Goal: Task Accomplishment & Management: Manage account settings

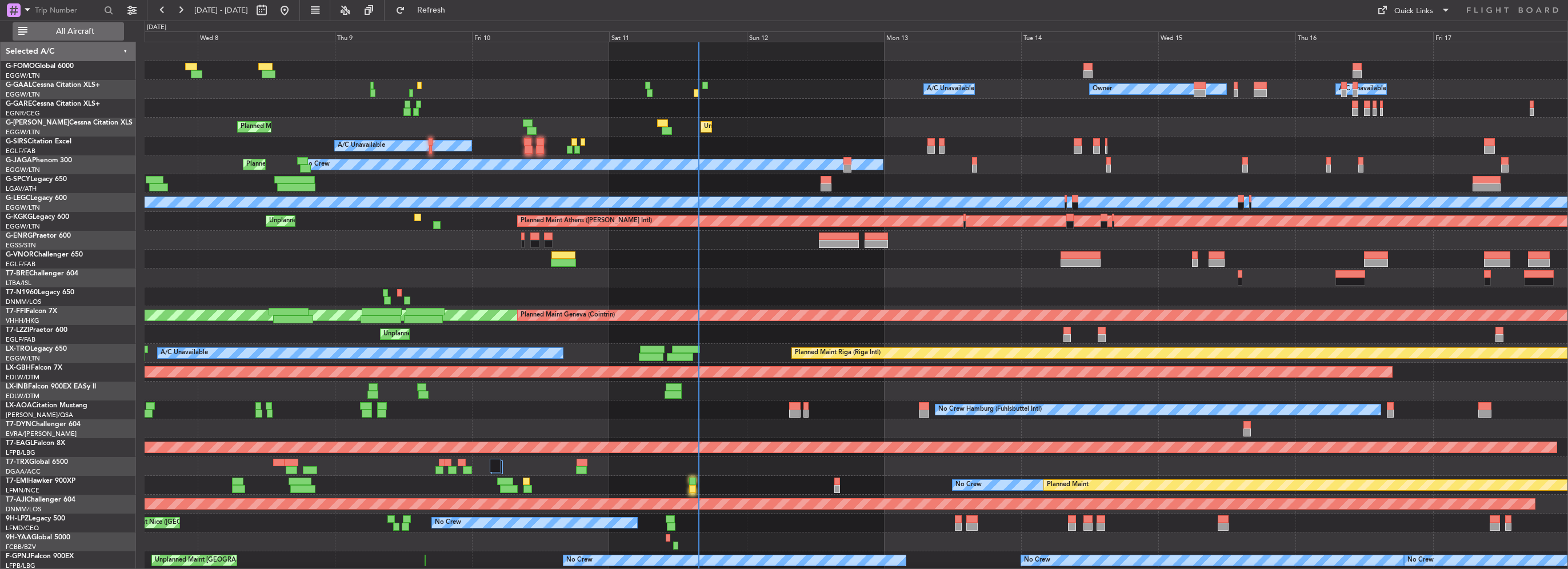
click at [65, 33] on span "All Aircraft" at bounding box center [75, 31] width 91 height 8
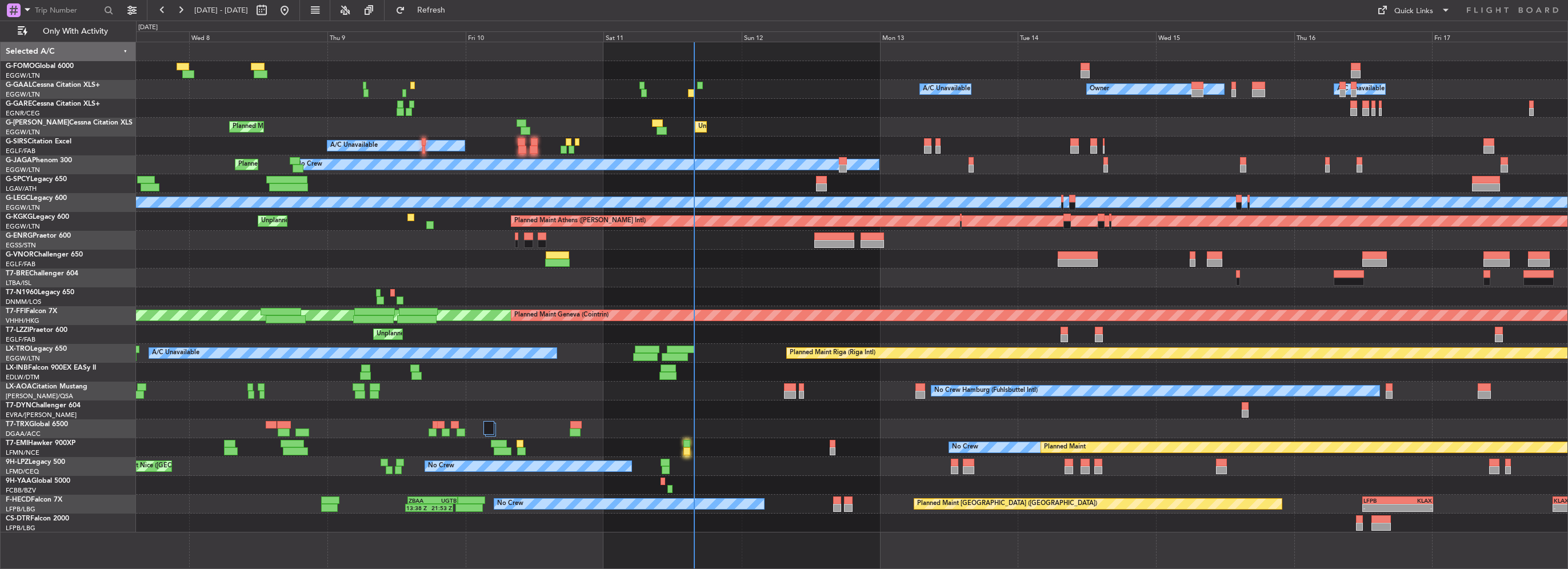
click at [57, 178] on div "G-SPCY Legacy 650" at bounding box center [71, 179] width 130 height 10
click at [209, 185] on div at bounding box center [852, 183] width 1432 height 19
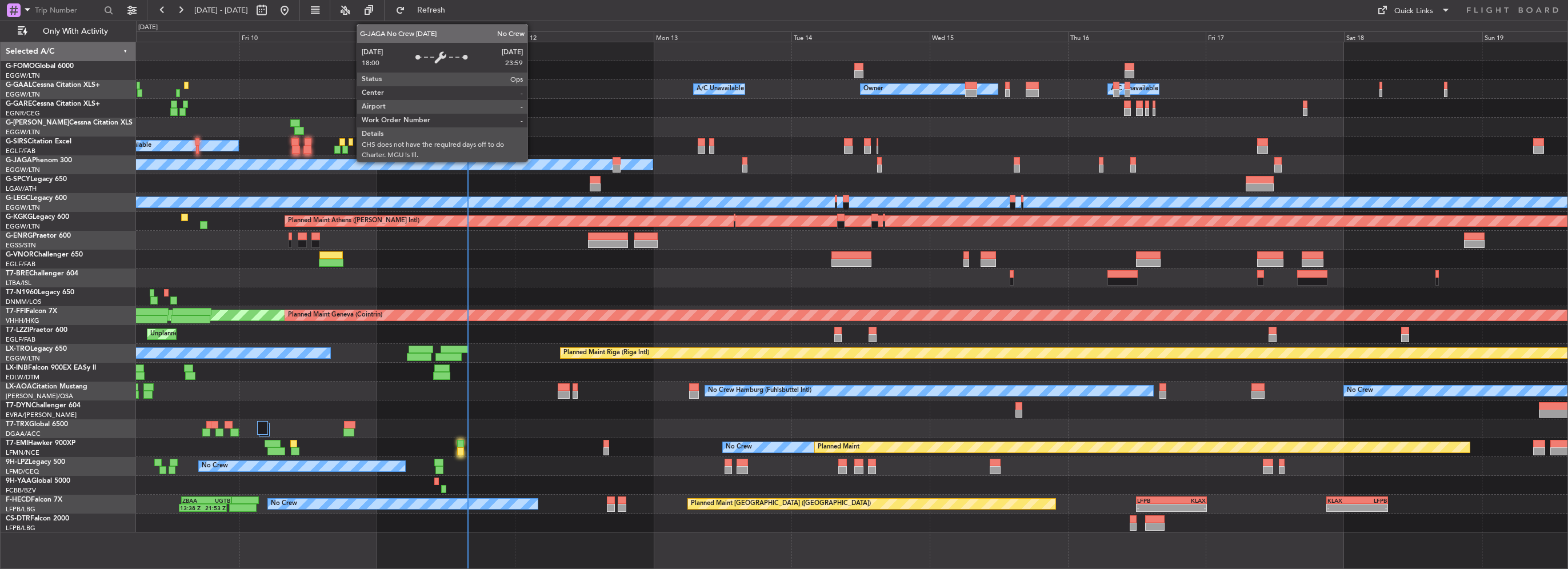
click at [460, 163] on div "No Crew" at bounding box center [359, 164] width 585 height 10
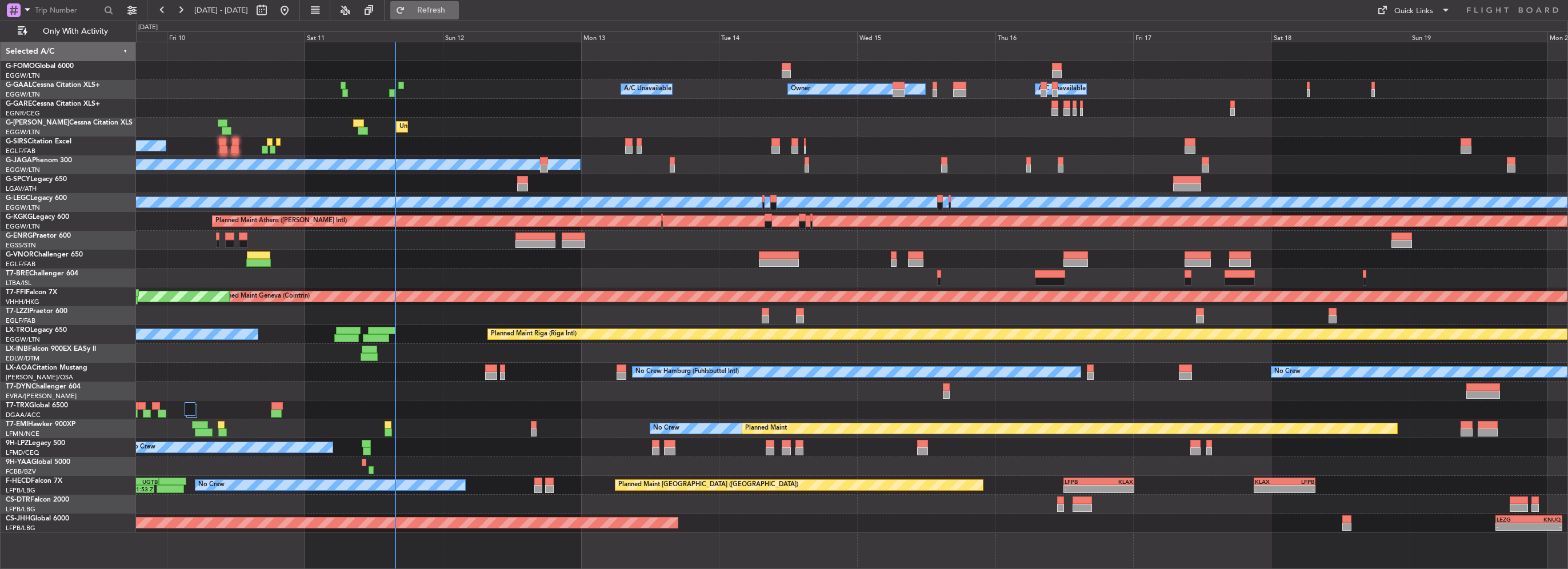
click at [455, 8] on span "Refresh" at bounding box center [431, 9] width 48 height 8
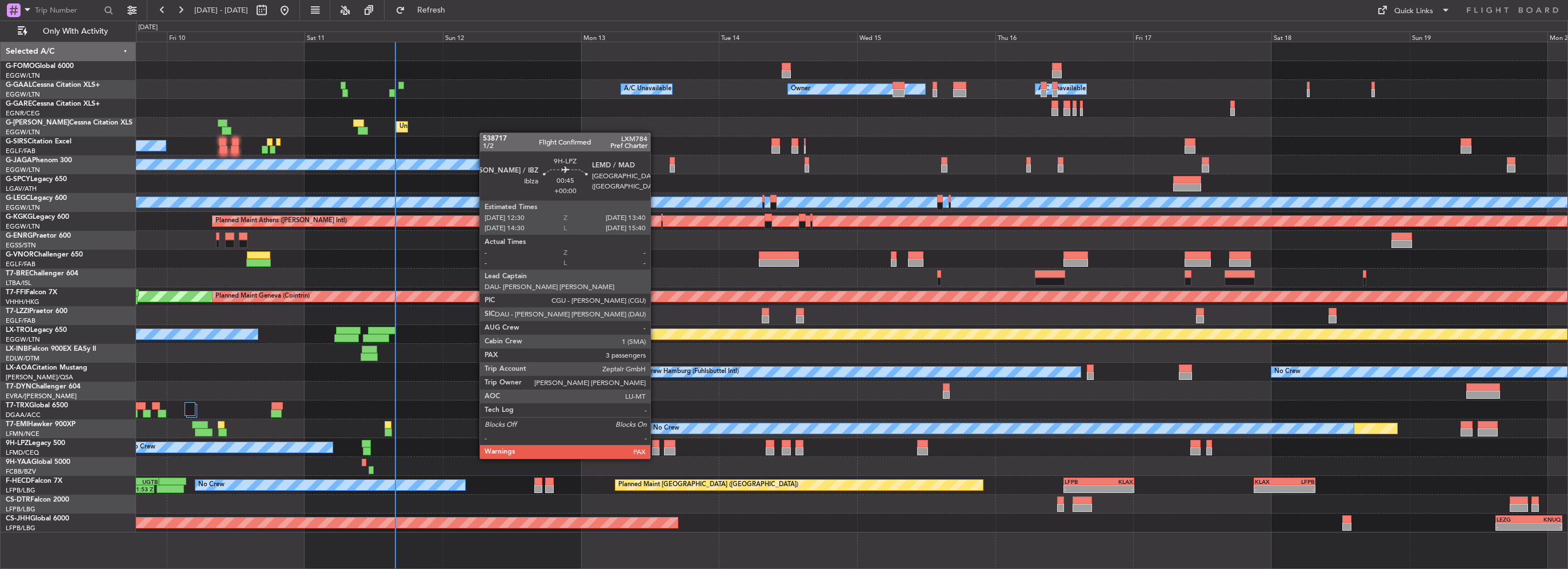
click at [655, 447] on div at bounding box center [655, 451] width 7 height 8
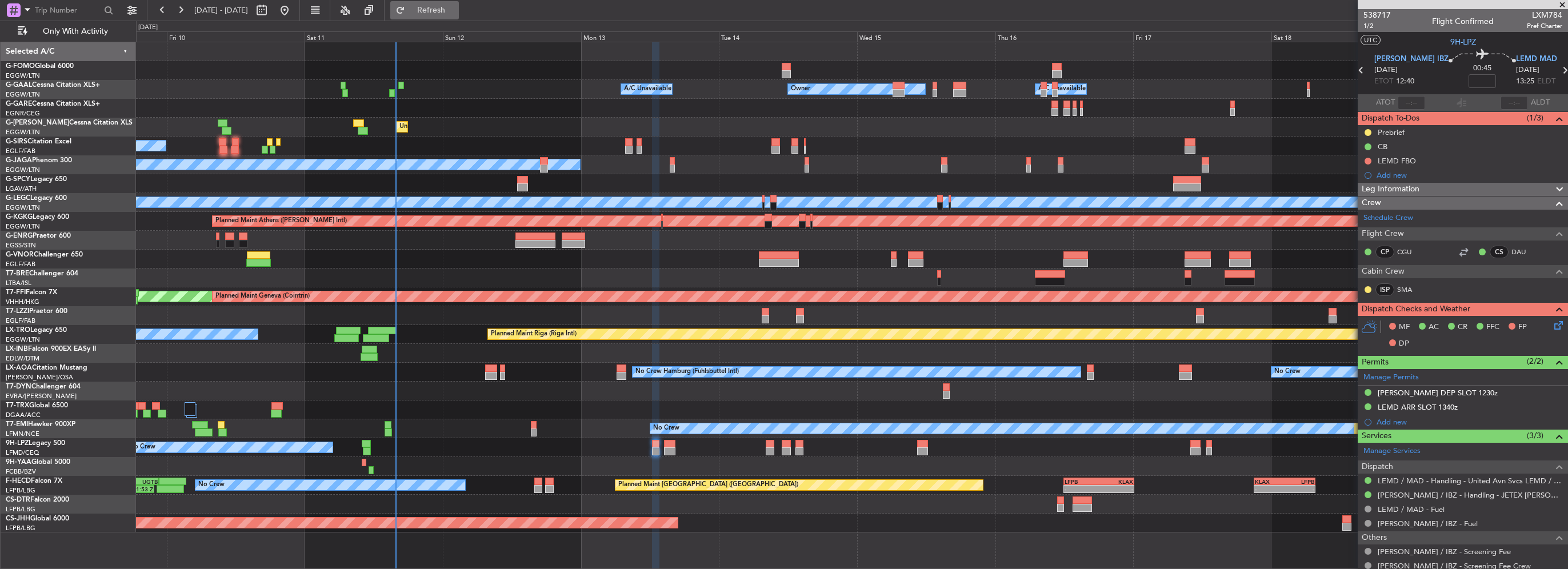
click at [458, 15] on button "Refresh" at bounding box center [424, 9] width 68 height 18
click at [455, 6] on span "Refresh" at bounding box center [431, 9] width 48 height 8
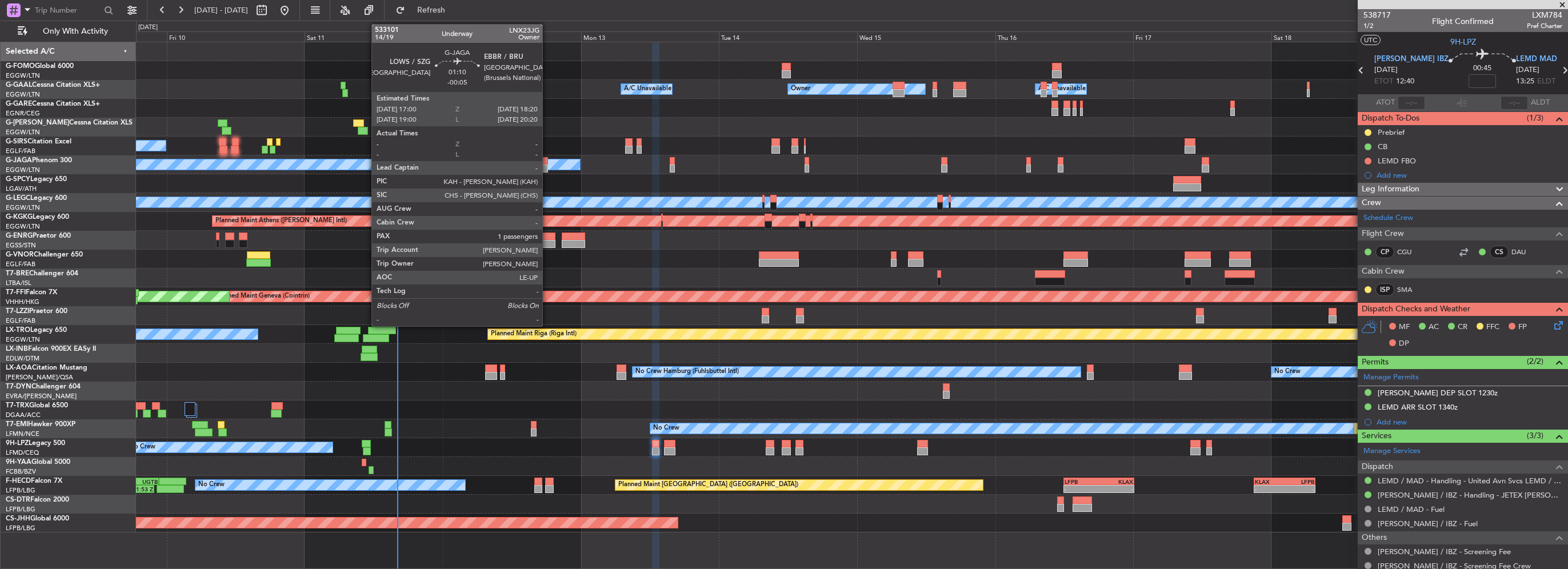
click at [547, 169] on div at bounding box center [544, 168] width 8 height 8
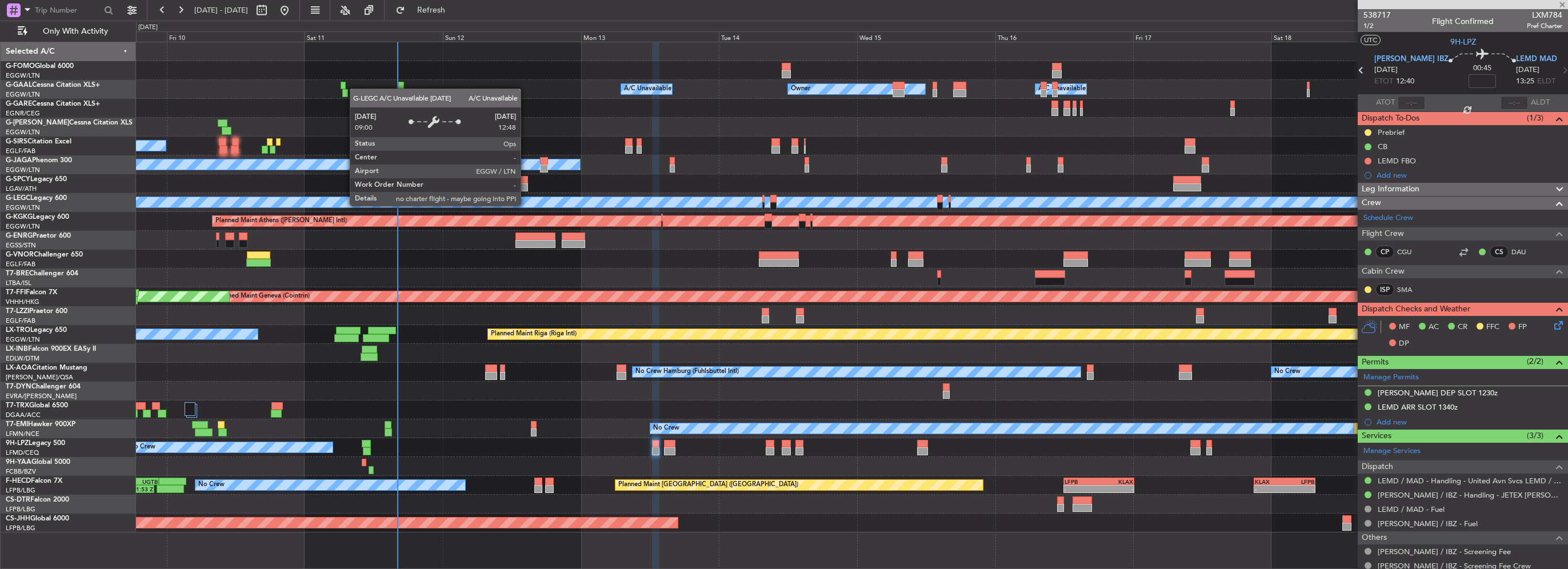
type input "-00:05"
type input "1"
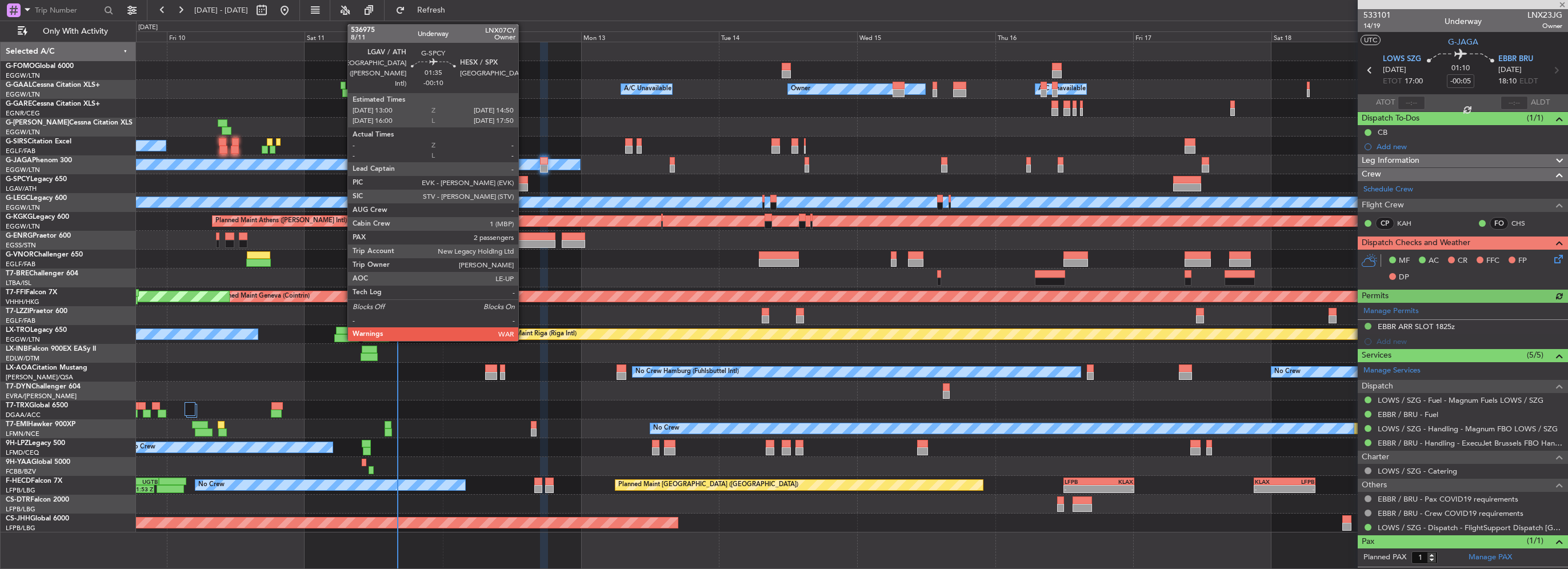
click at [523, 184] on div at bounding box center [522, 187] width 11 height 8
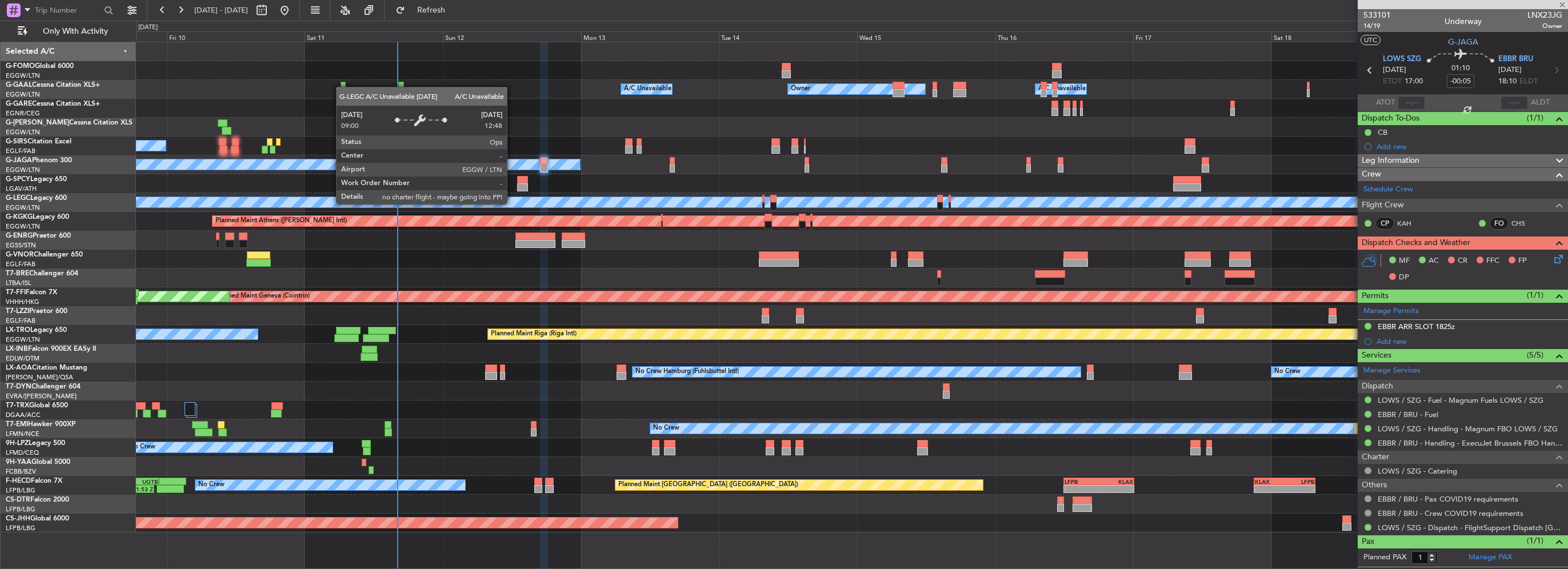
type input "-00:10"
type input "2"
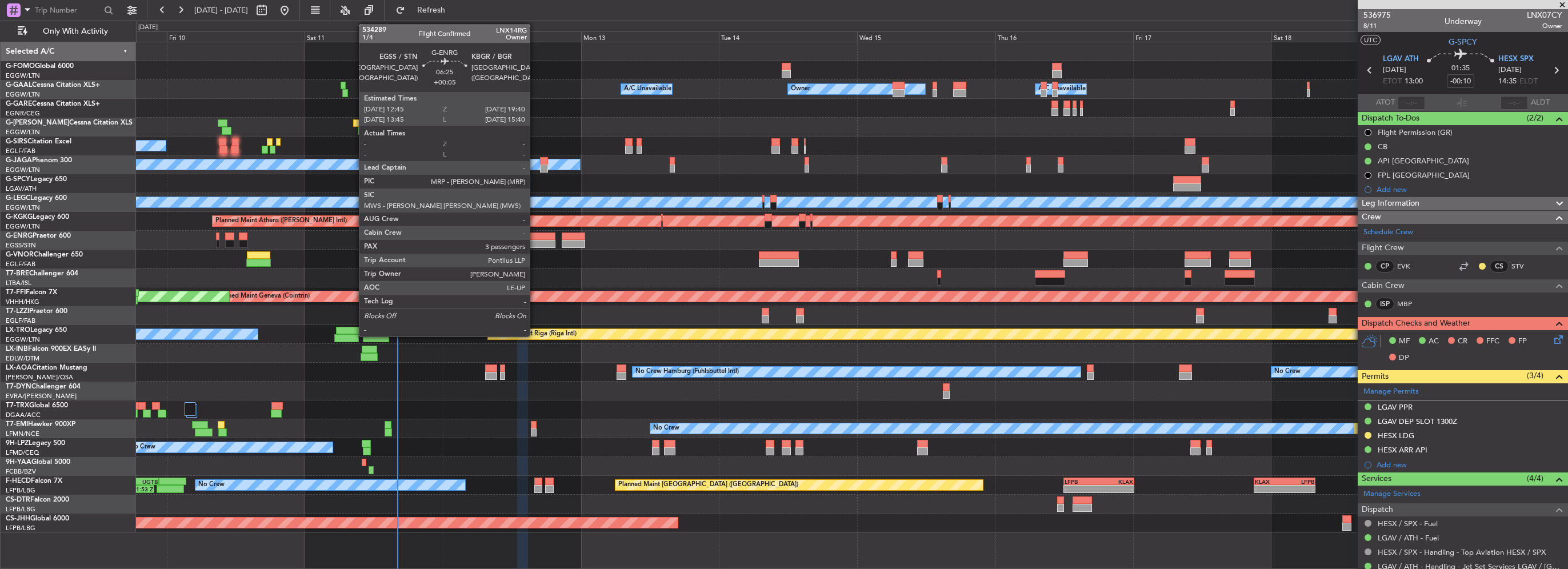
click at [535, 240] on div at bounding box center [535, 244] width 40 height 8
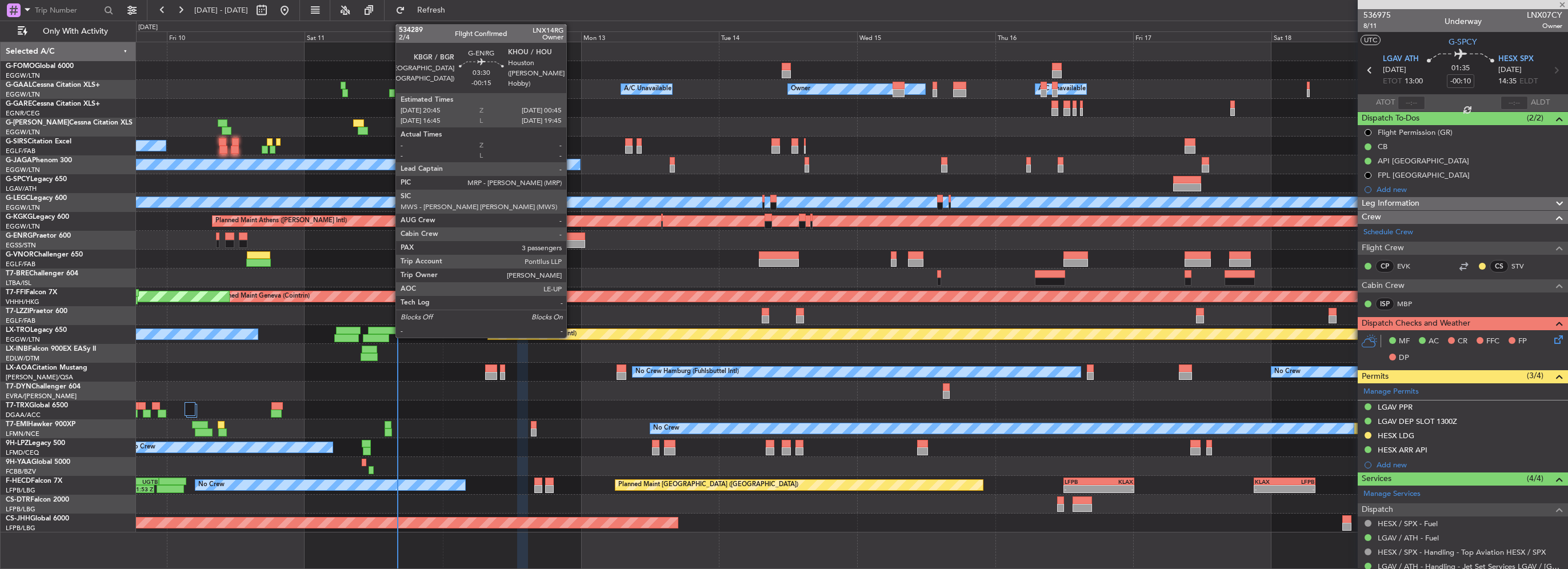
type input "+00:05"
type input "3"
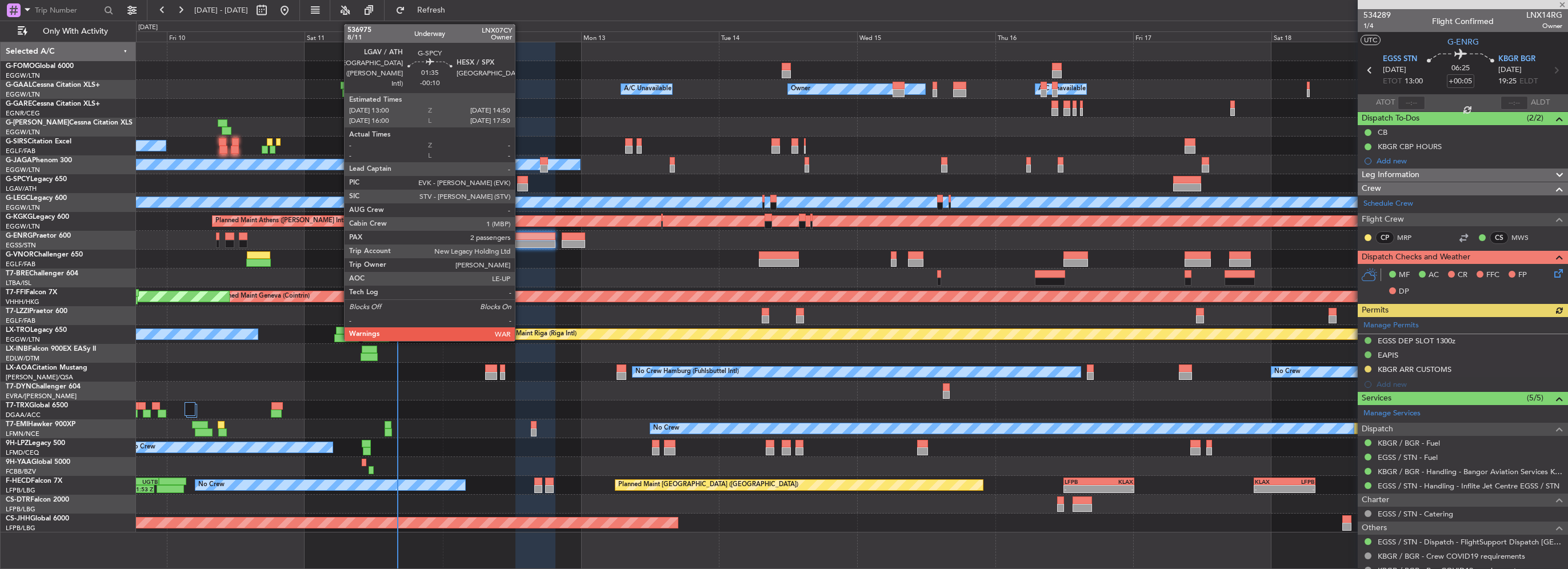
click at [522, 185] on div at bounding box center [522, 187] width 11 height 8
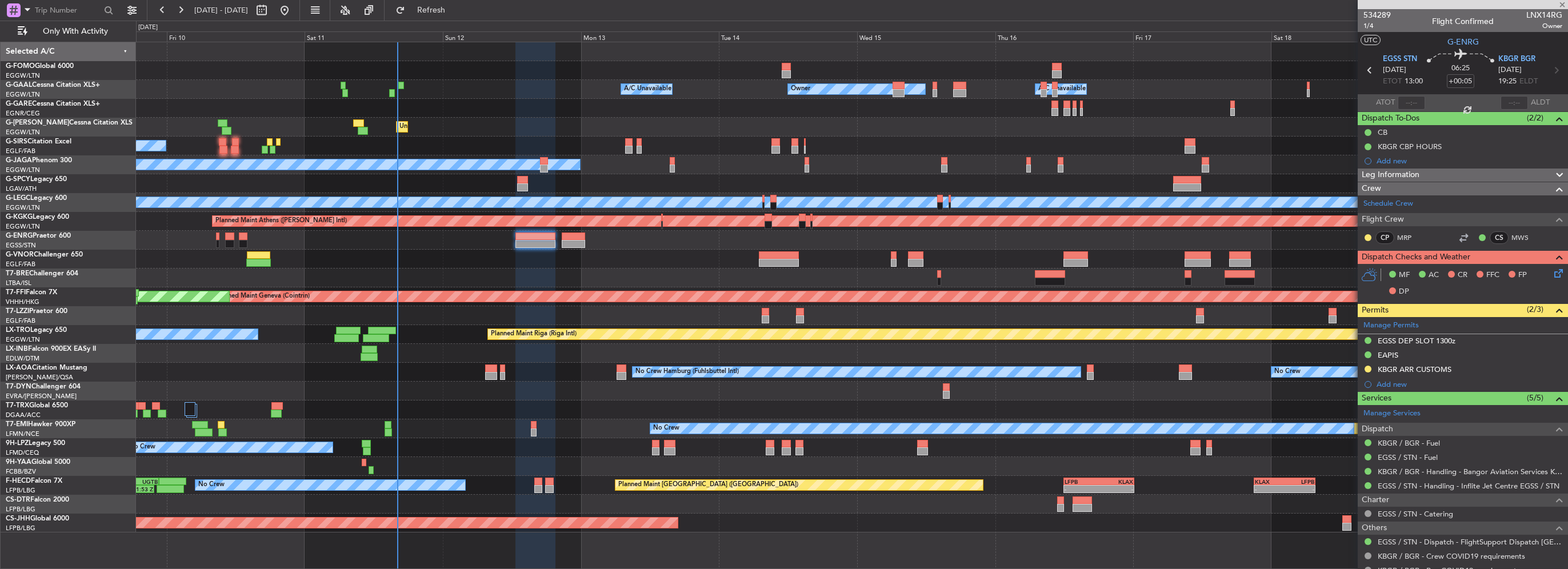
type input "-00:10"
type input "2"
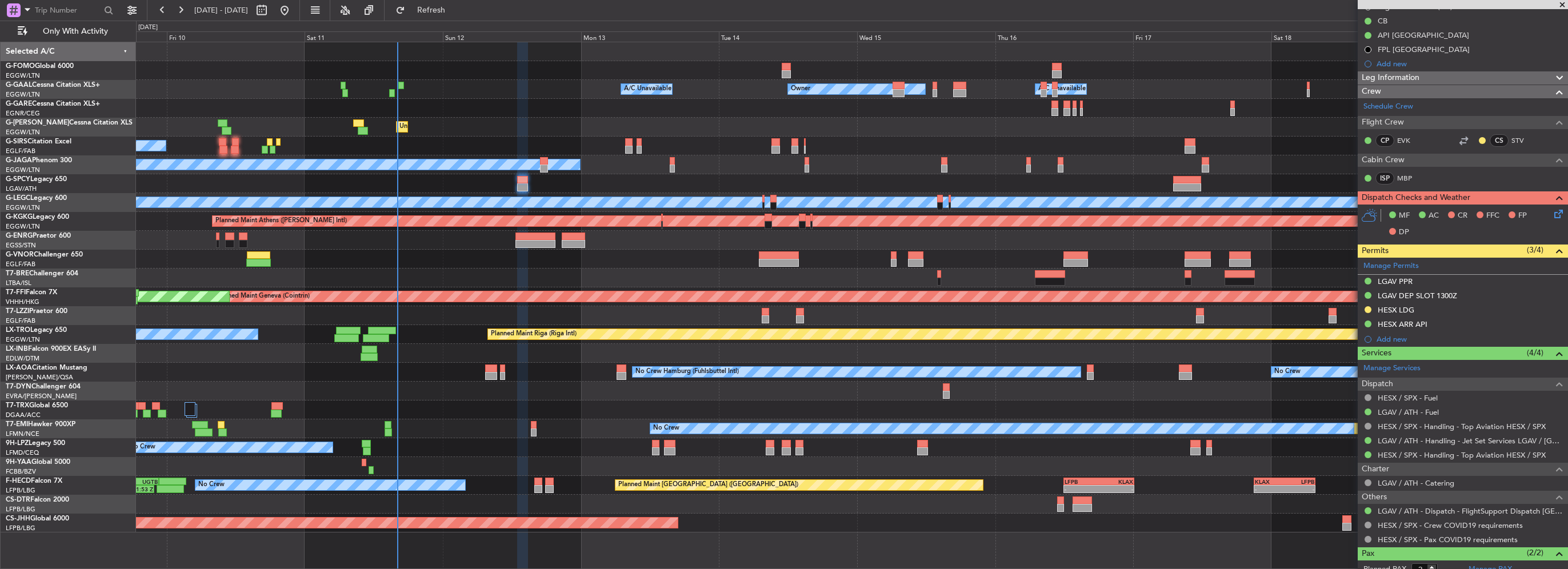
scroll to position [185, 0]
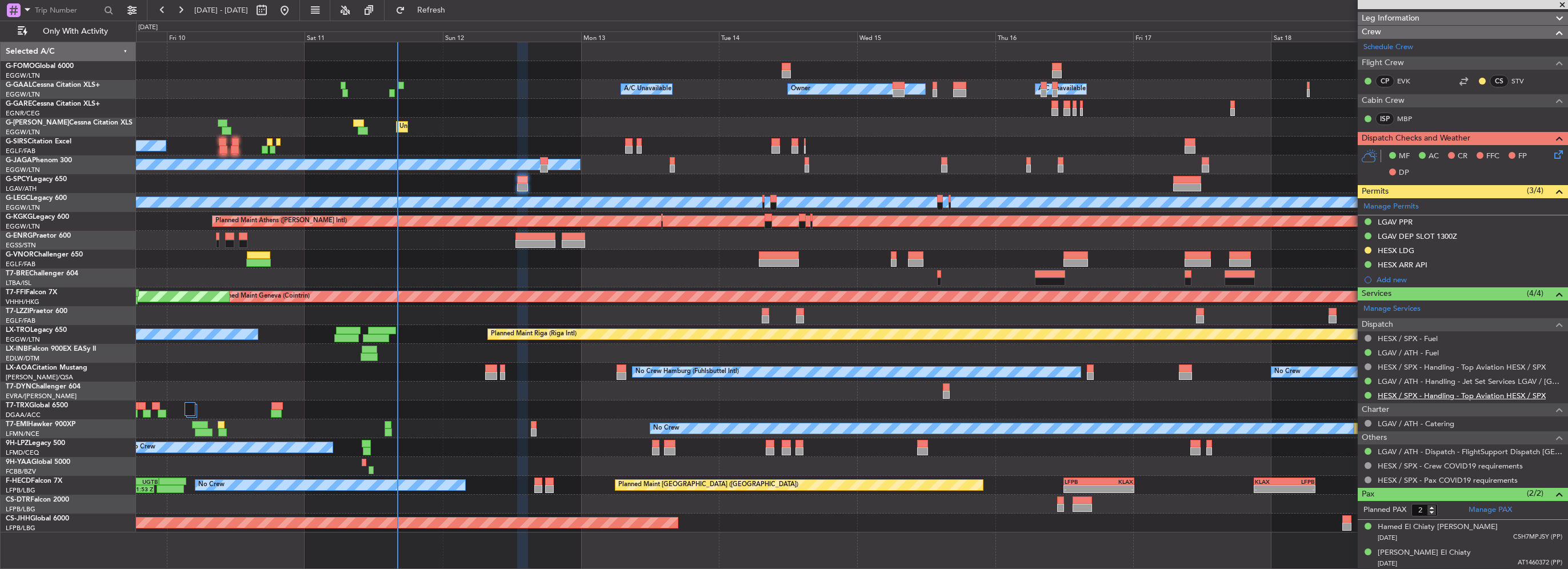
click at [1461, 395] on link "HESX / SPX - Handling - Top Aviation HESX / SPX" at bounding box center [1461, 395] width 168 height 9
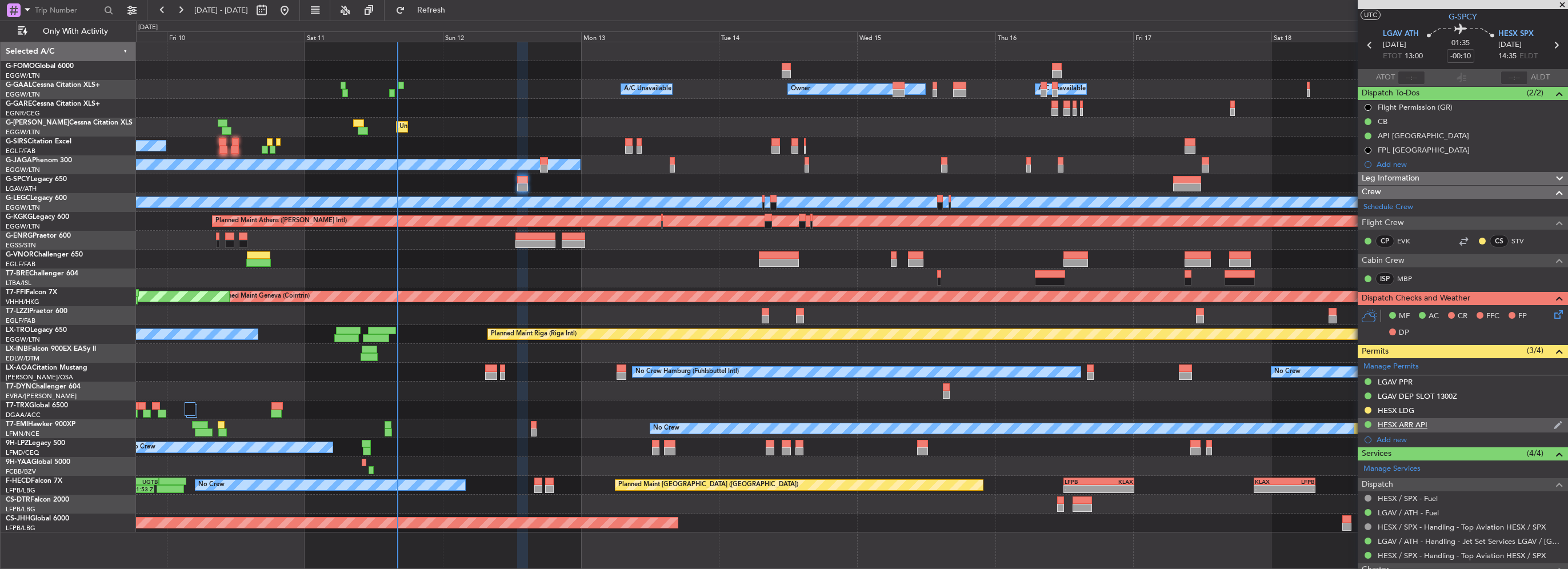
scroll to position [0, 0]
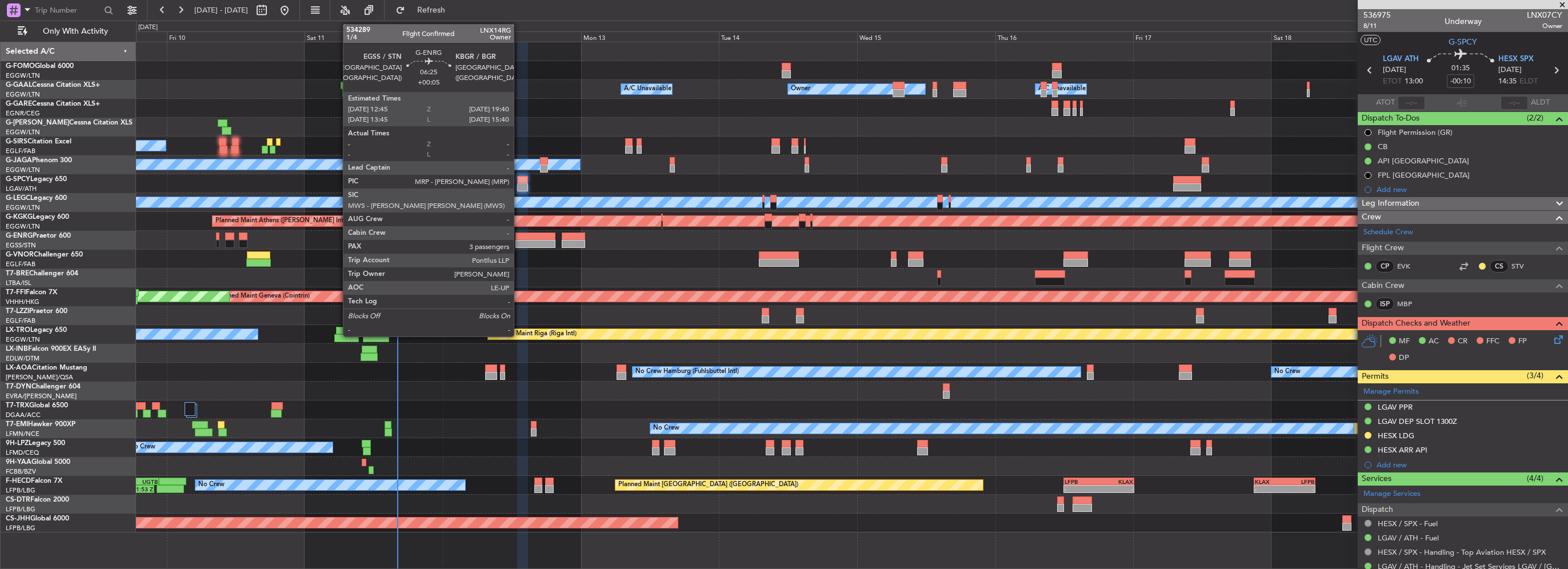
click at [540, 240] on div at bounding box center [535, 244] width 40 height 8
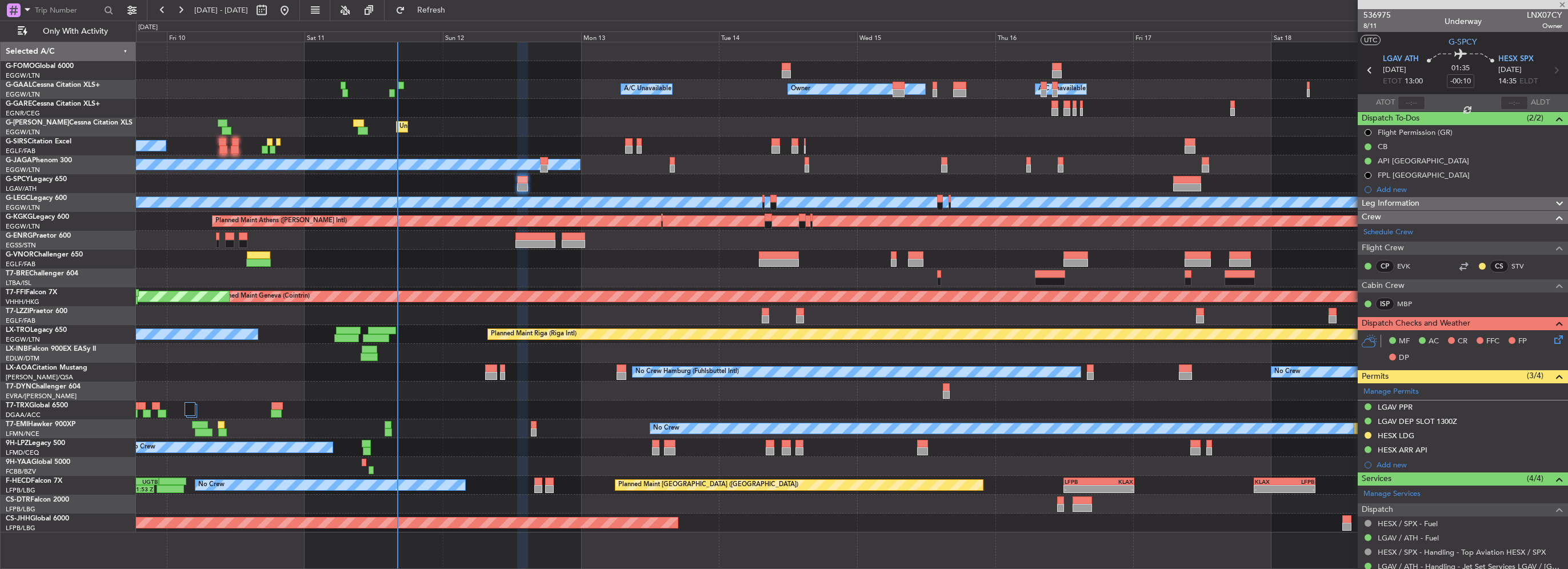
type input "+00:05"
type input "3"
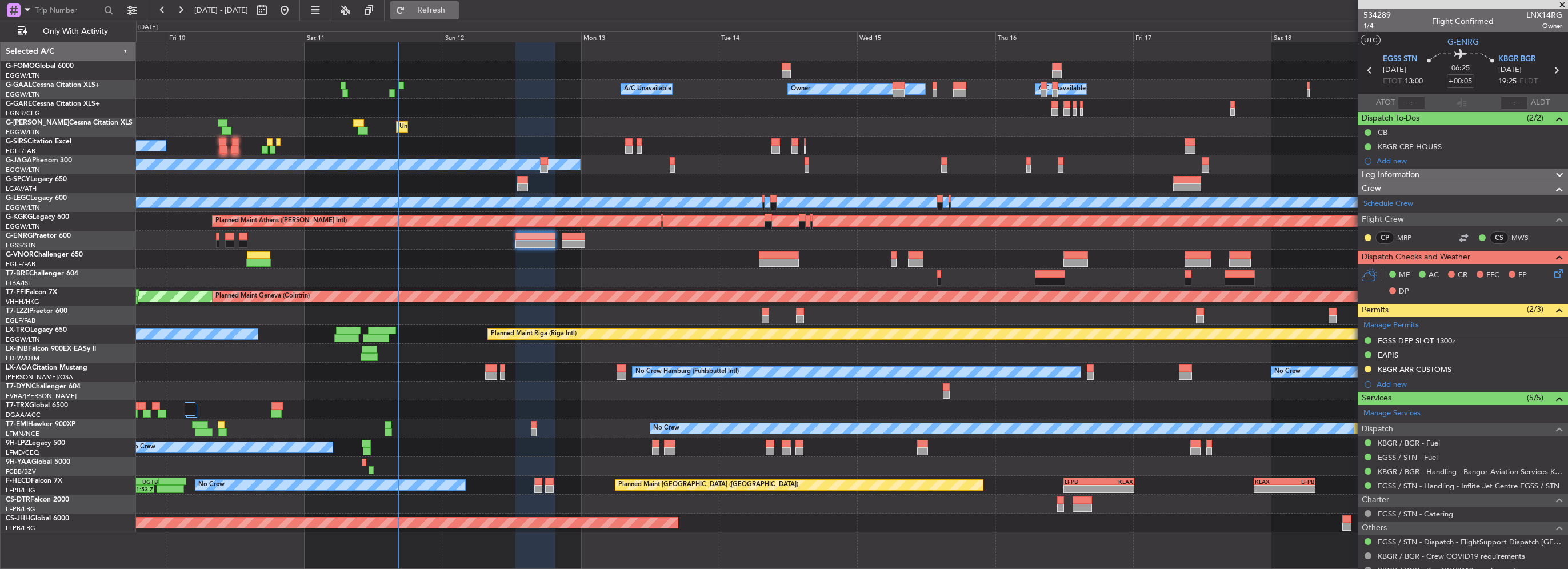
click at [455, 6] on span "Refresh" at bounding box center [431, 9] width 48 height 8
click at [442, 11] on button "Refresh" at bounding box center [424, 9] width 68 height 18
click at [1484, 373] on div "KBGR ARR CUSTOMS" at bounding box center [1462, 370] width 210 height 14
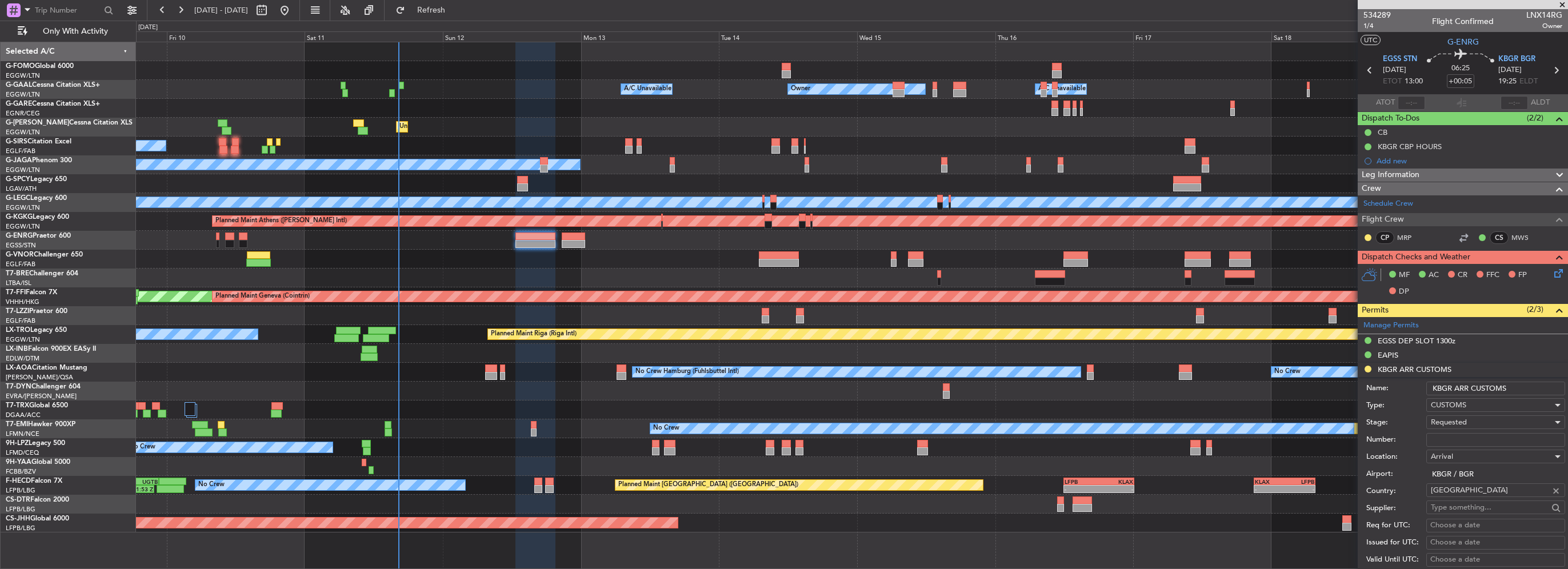
click at [1513, 388] on input "KBGR ARR CUSTOMS" at bounding box center [1495, 388] width 139 height 14
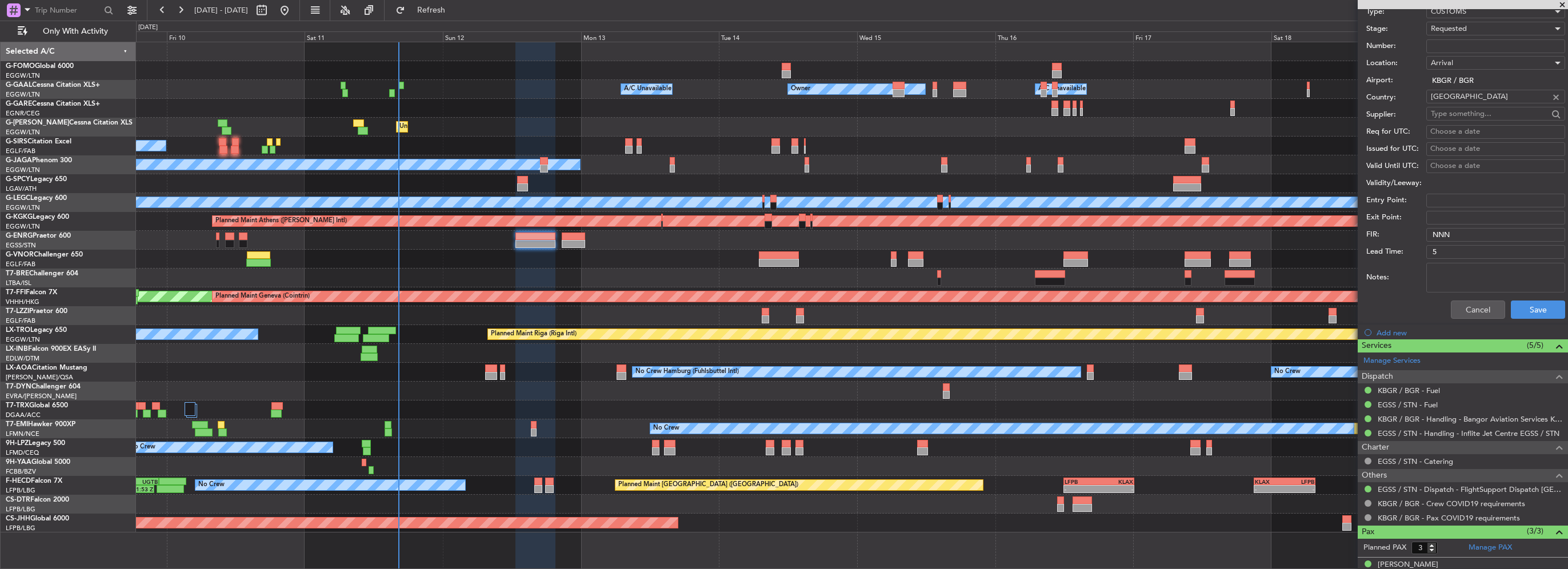
scroll to position [399, 0]
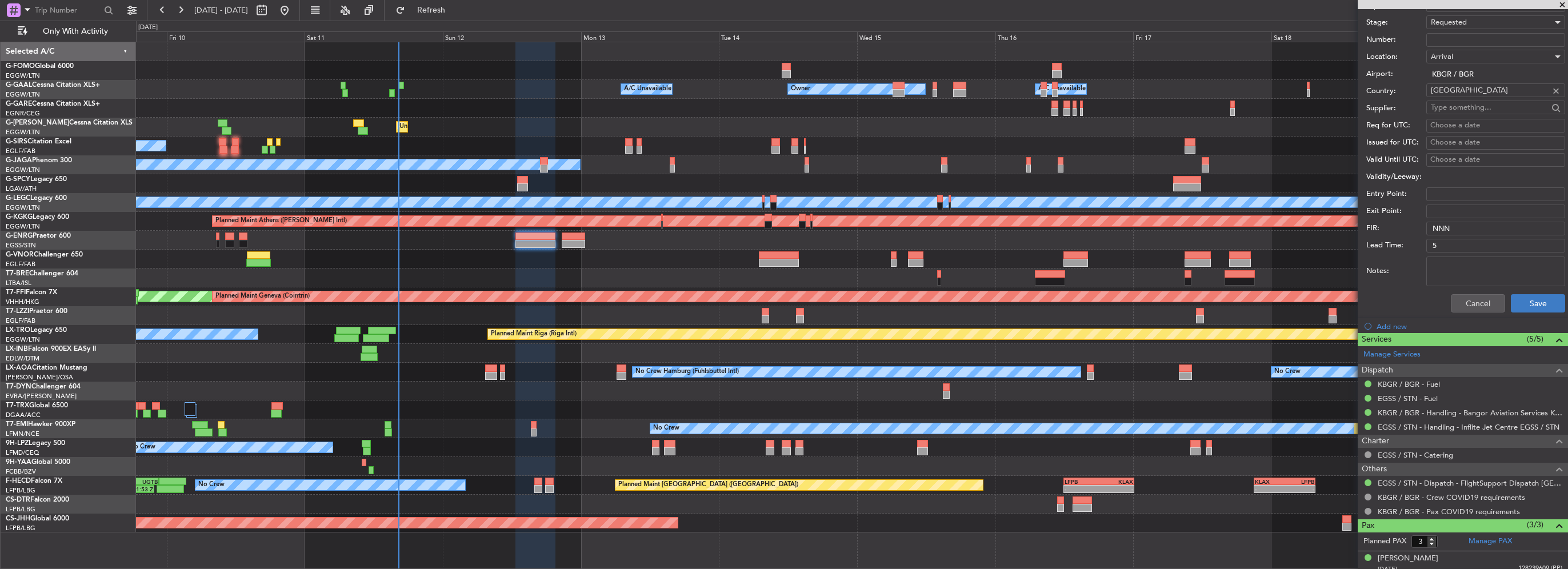
type input "KBGR ARR CUSTOMS 1925z"
click at [1525, 307] on button "Save" at bounding box center [1538, 302] width 55 height 18
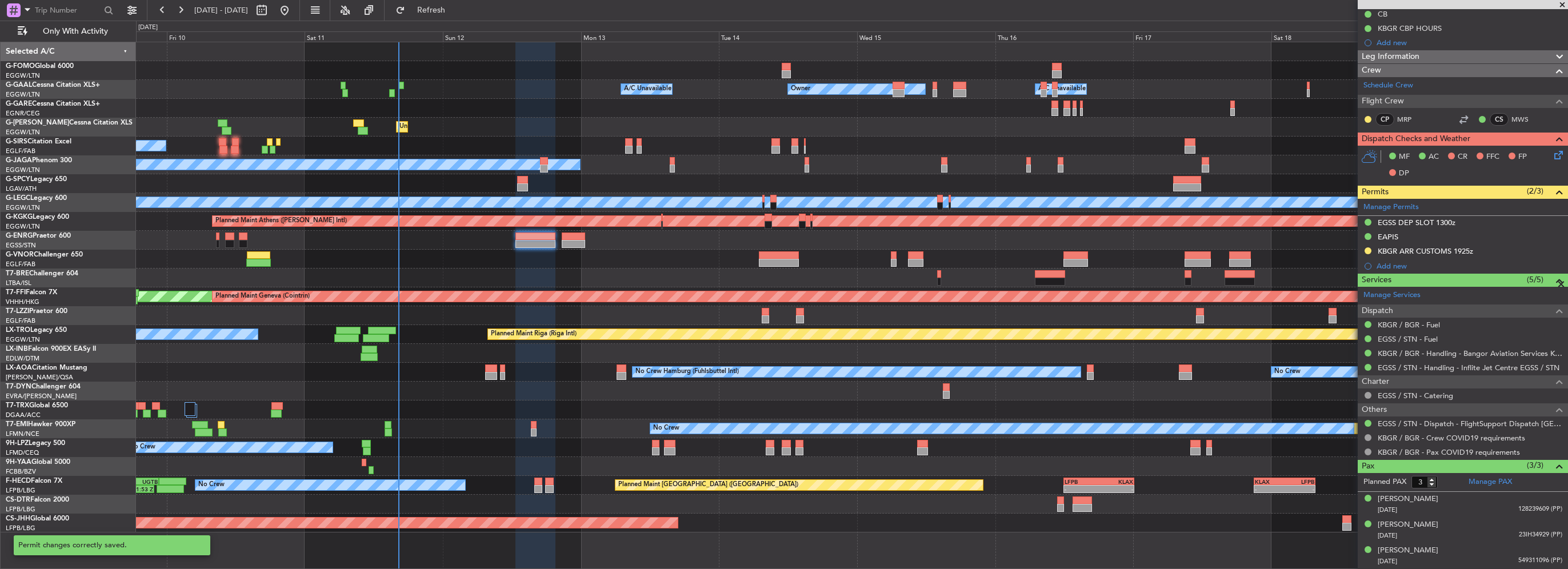
scroll to position [59, 0]
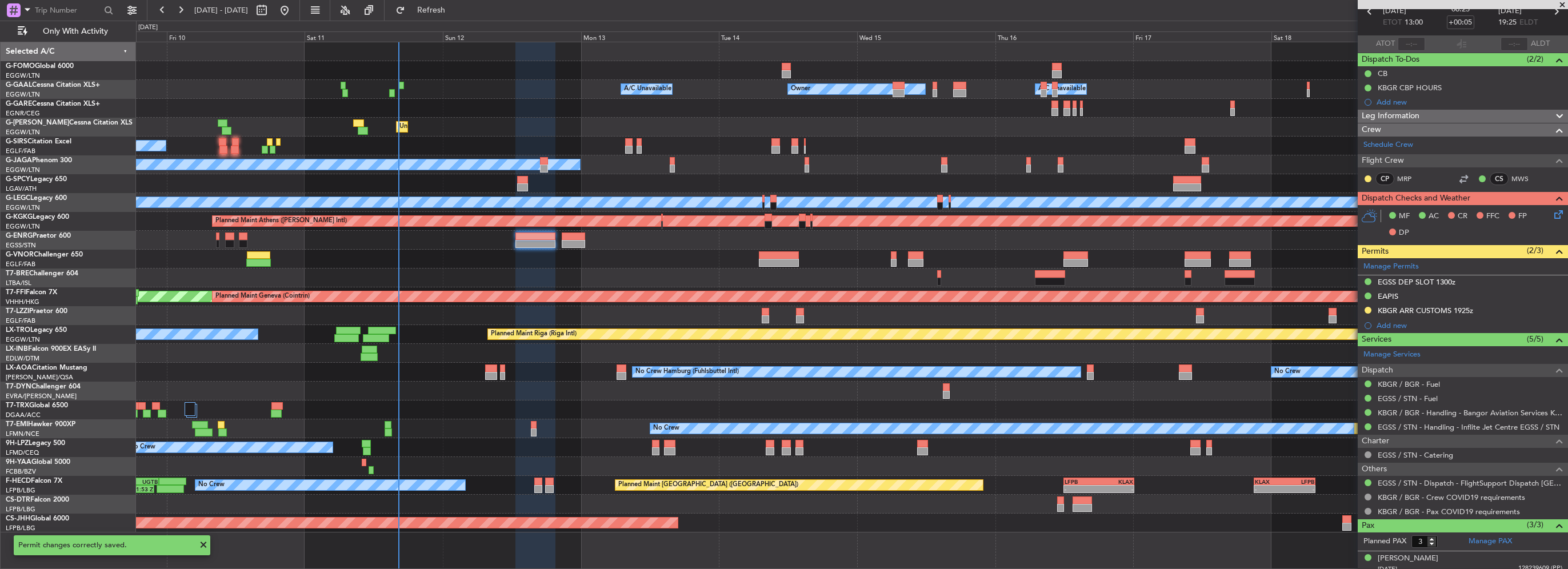
drag, startPoint x: 1367, startPoint y: 308, endPoint x: 1369, endPoint y: 317, distance: 9.2
click at [1367, 308] on button at bounding box center [1368, 310] width 7 height 7
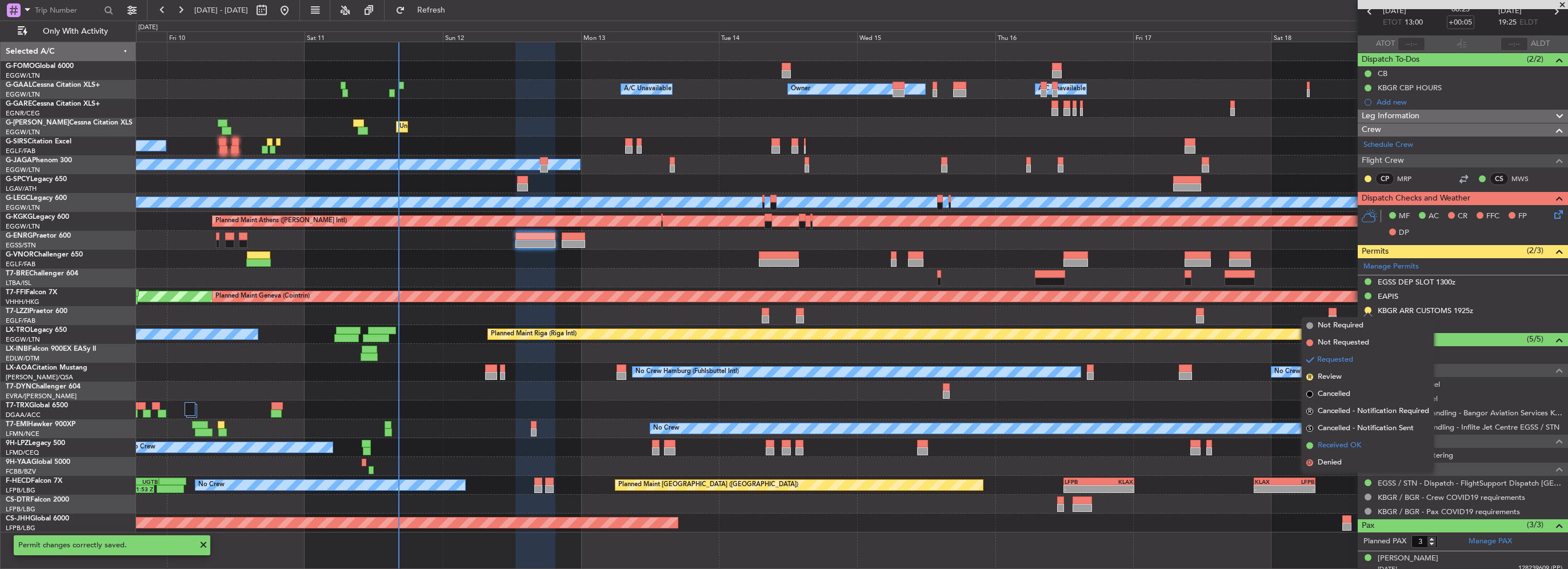
click at [1341, 445] on span "Received OK" at bounding box center [1339, 445] width 43 height 11
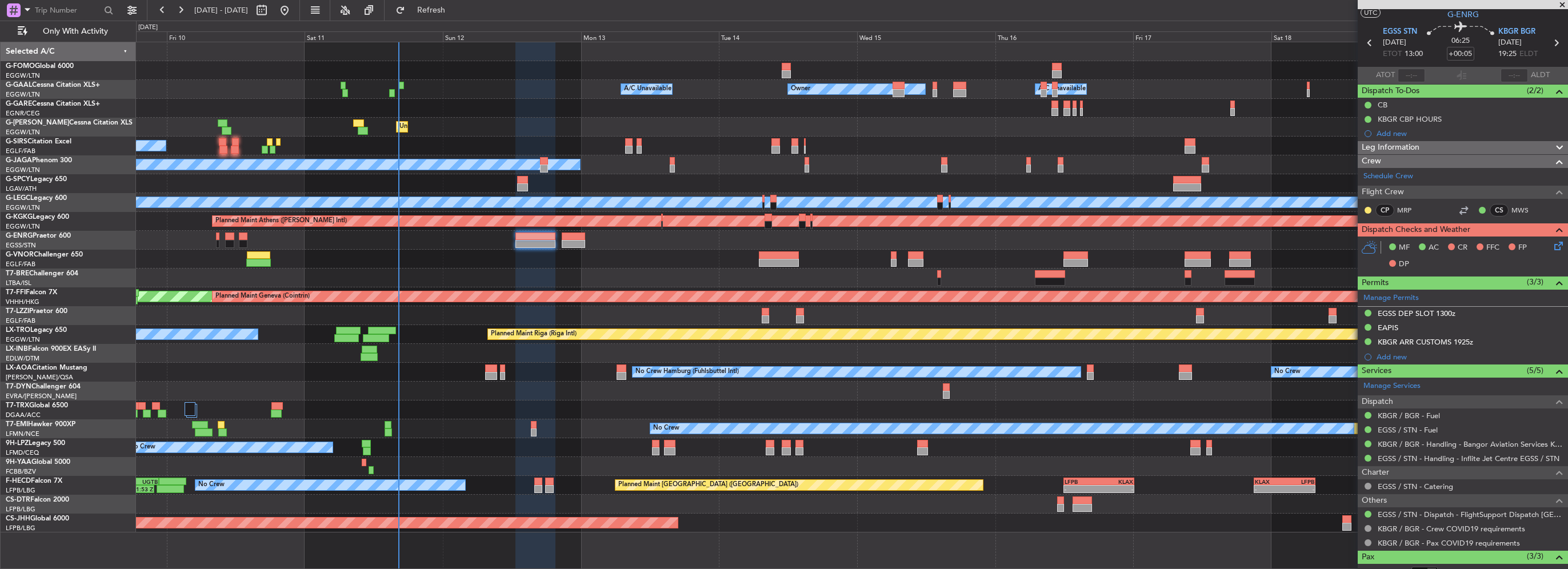
scroll to position [0, 0]
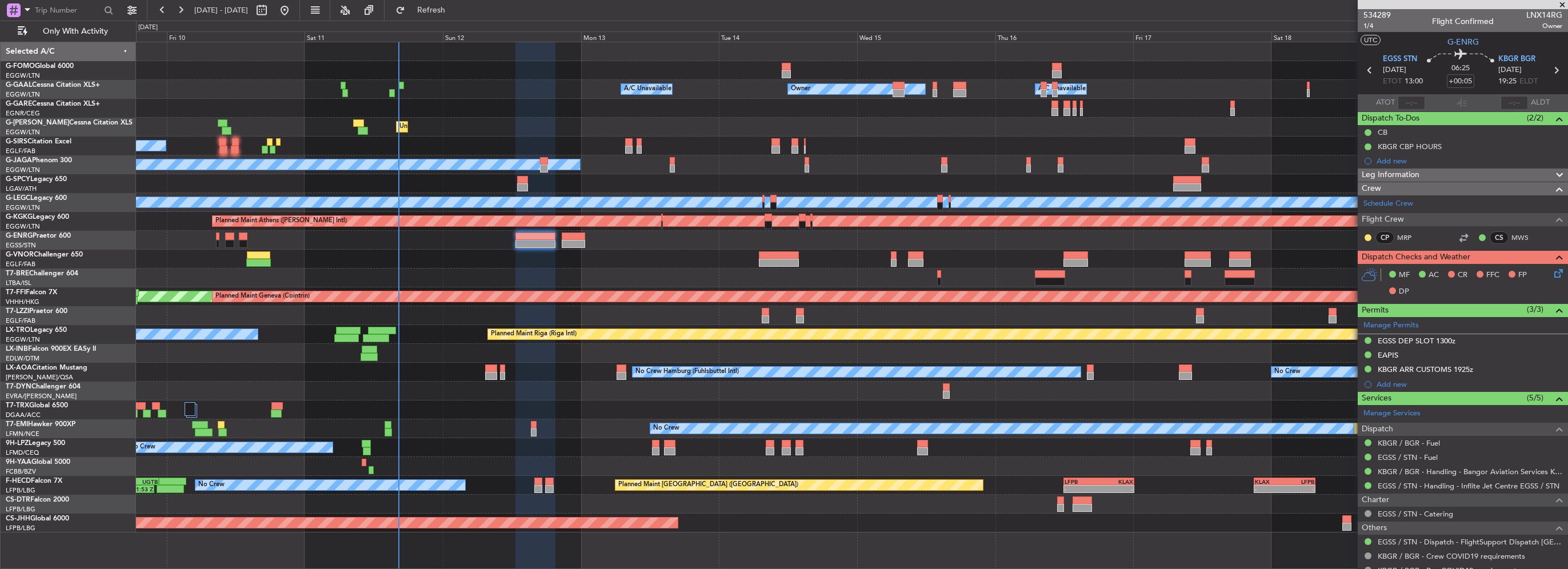
click at [303, 113] on div at bounding box center [852, 108] width 1432 height 19
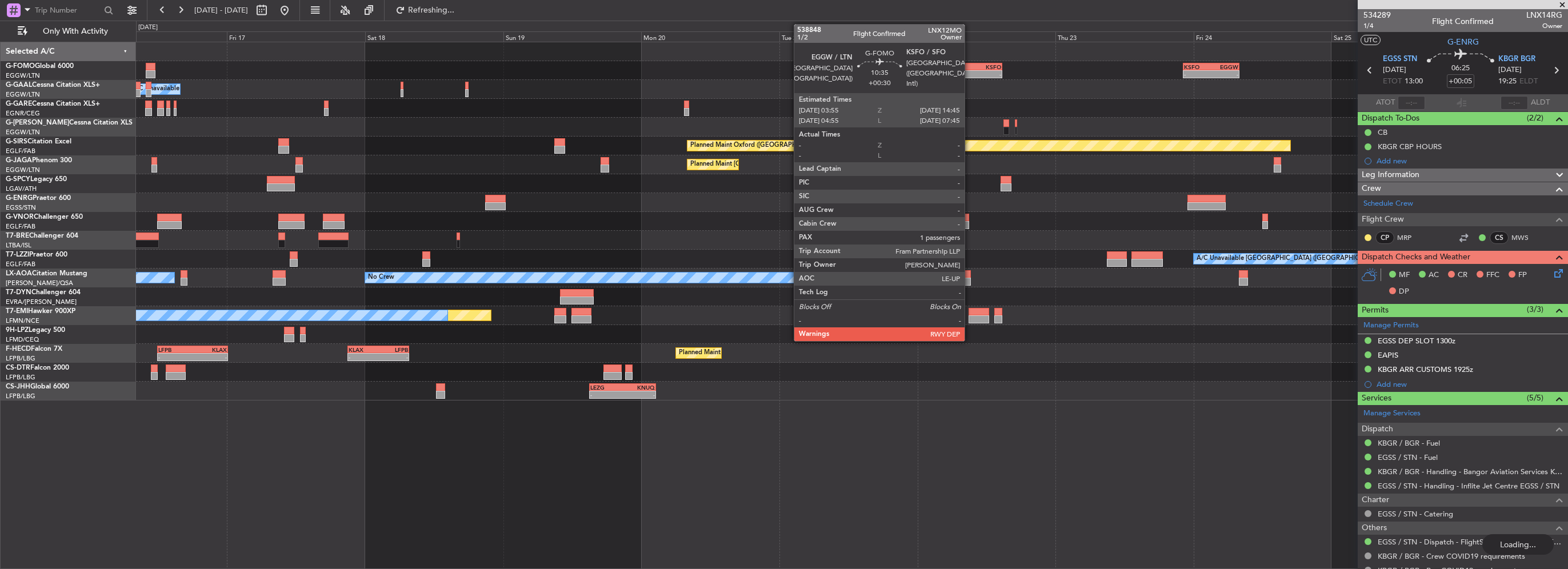
click at [970, 70] on div "- -" at bounding box center [971, 73] width 63 height 8
type input "+00:30"
type input "1"
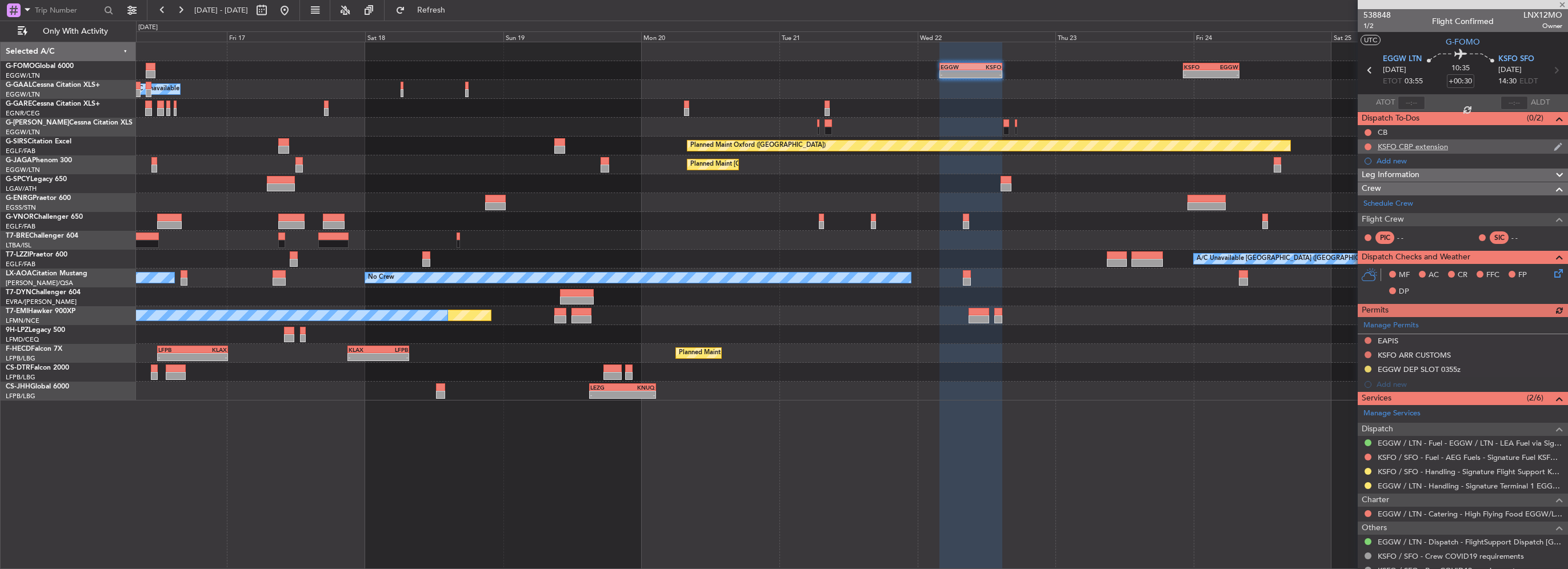
click at [1427, 144] on div "KSFO CBP extension" at bounding box center [1412, 146] width 70 height 9
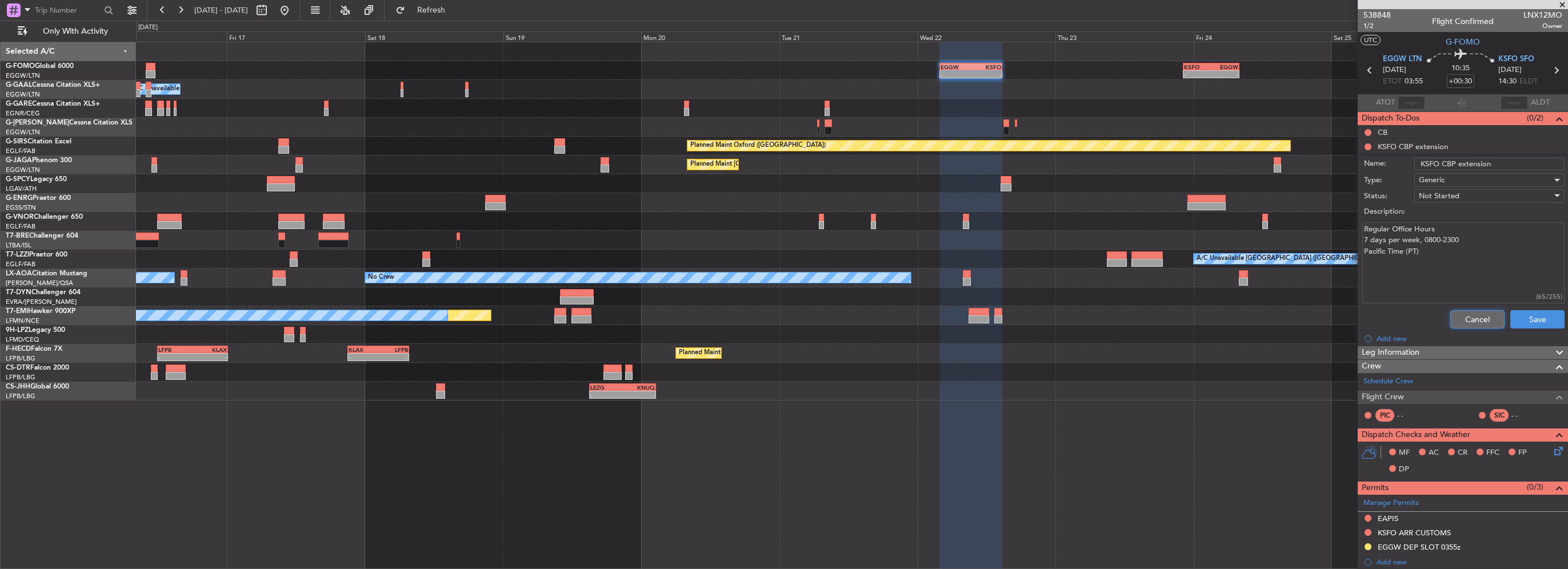
click at [1461, 318] on button "Cancel" at bounding box center [1478, 319] width 55 height 18
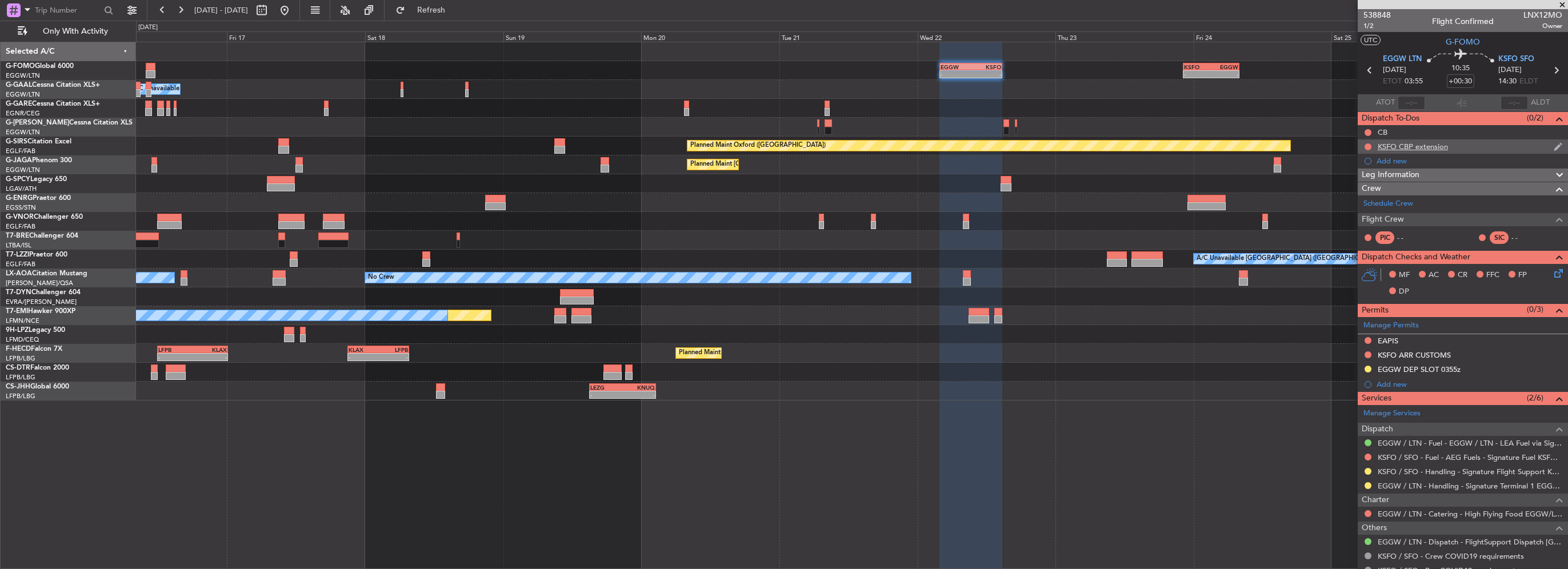
click at [1409, 145] on div "KSFO CBP extension" at bounding box center [1412, 146] width 70 height 9
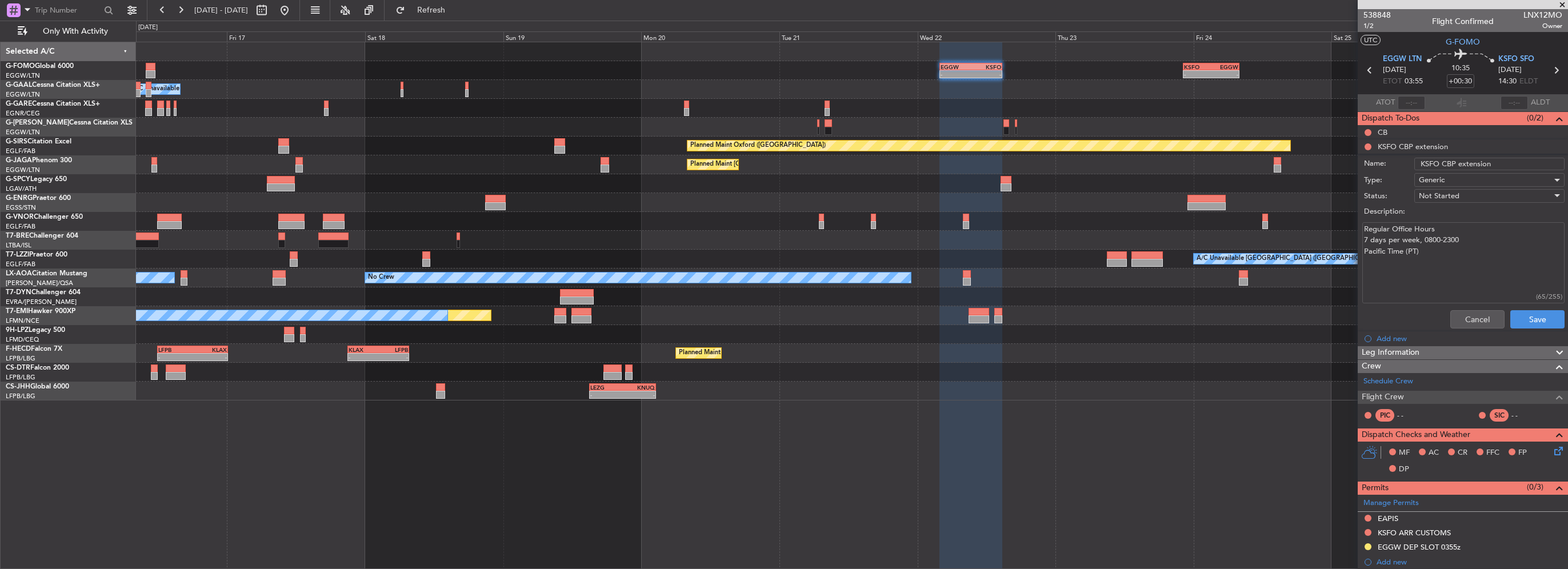
click at [1461, 302] on div "Regular Office Hours 7 days per week, 0800-2300 Pacific Time (PT) (65/255)" at bounding box center [1462, 262] width 222 height 86
click at [1464, 307] on div "Cancel Save" at bounding box center [1459, 319] width 216 height 27
click at [1472, 313] on button "Cancel" at bounding box center [1478, 319] width 55 height 18
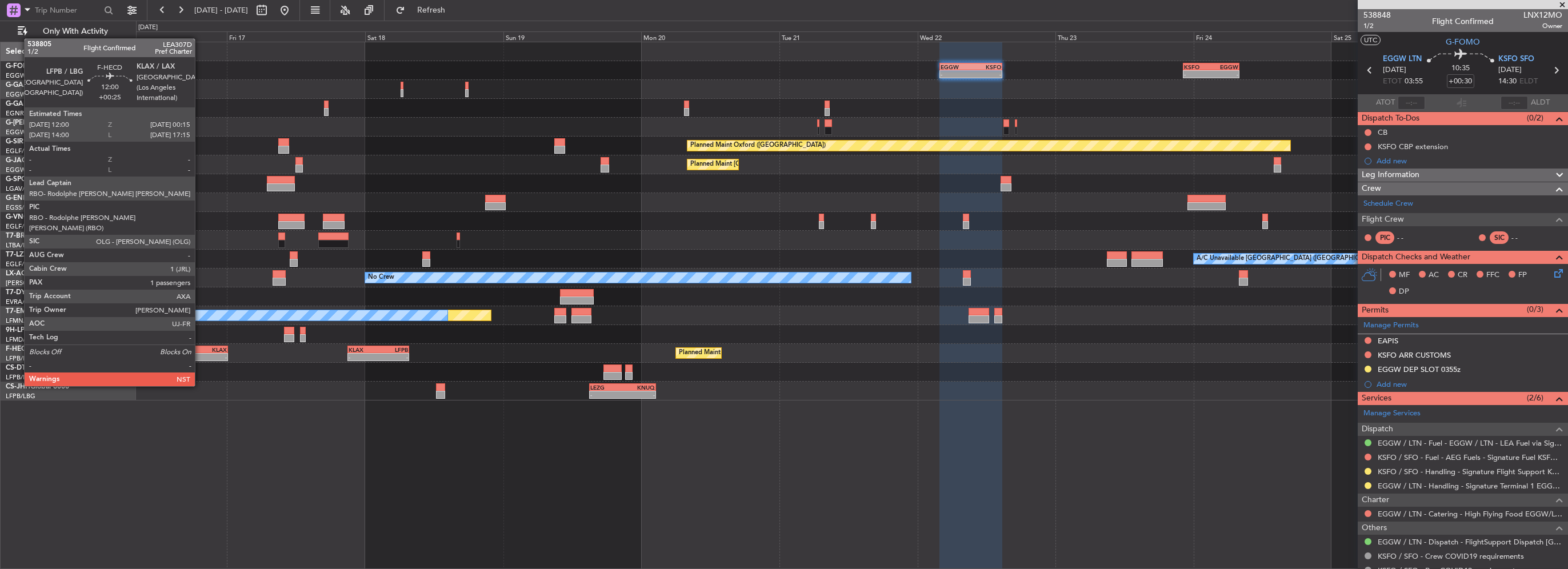
click at [983, 462] on div "- - EGGW 03:55 Z KSFO 14:45 Z - - KSFO 22:15 Z EGGW 08:00 Z Owner Owner A/C Una…" at bounding box center [852, 305] width 1432 height 527
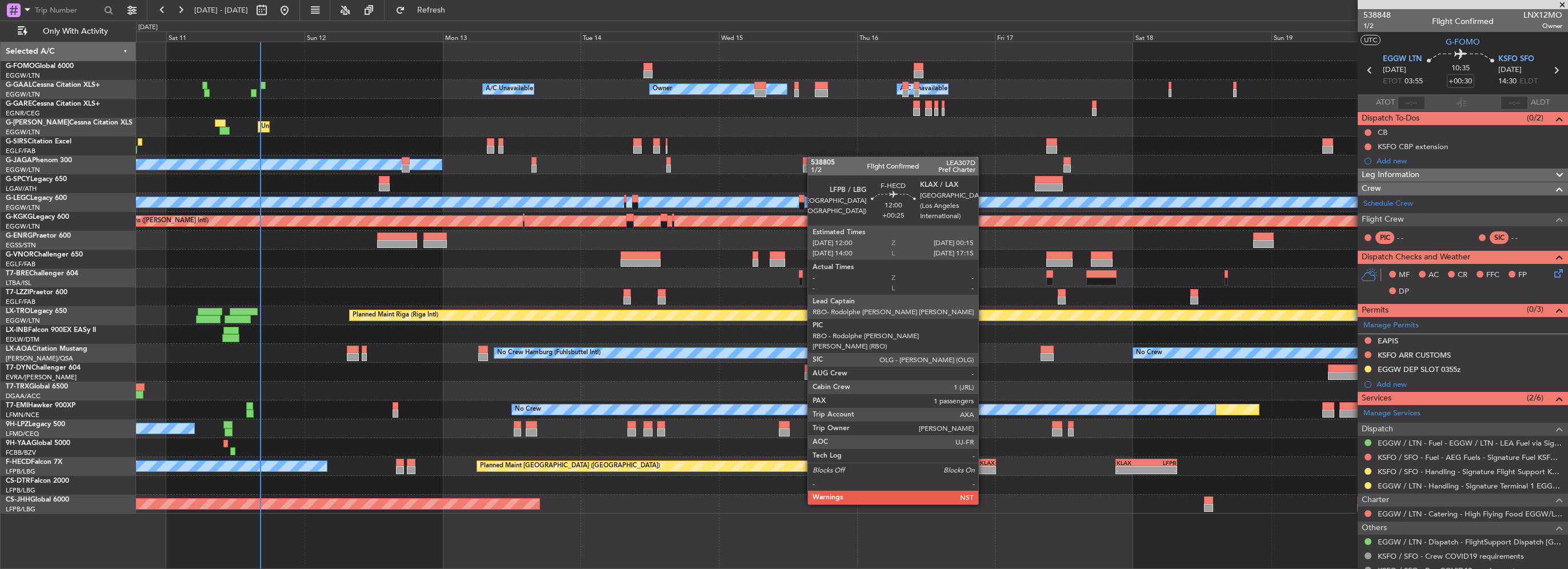
click at [983, 472] on div "-" at bounding box center [977, 470] width 34 height 7
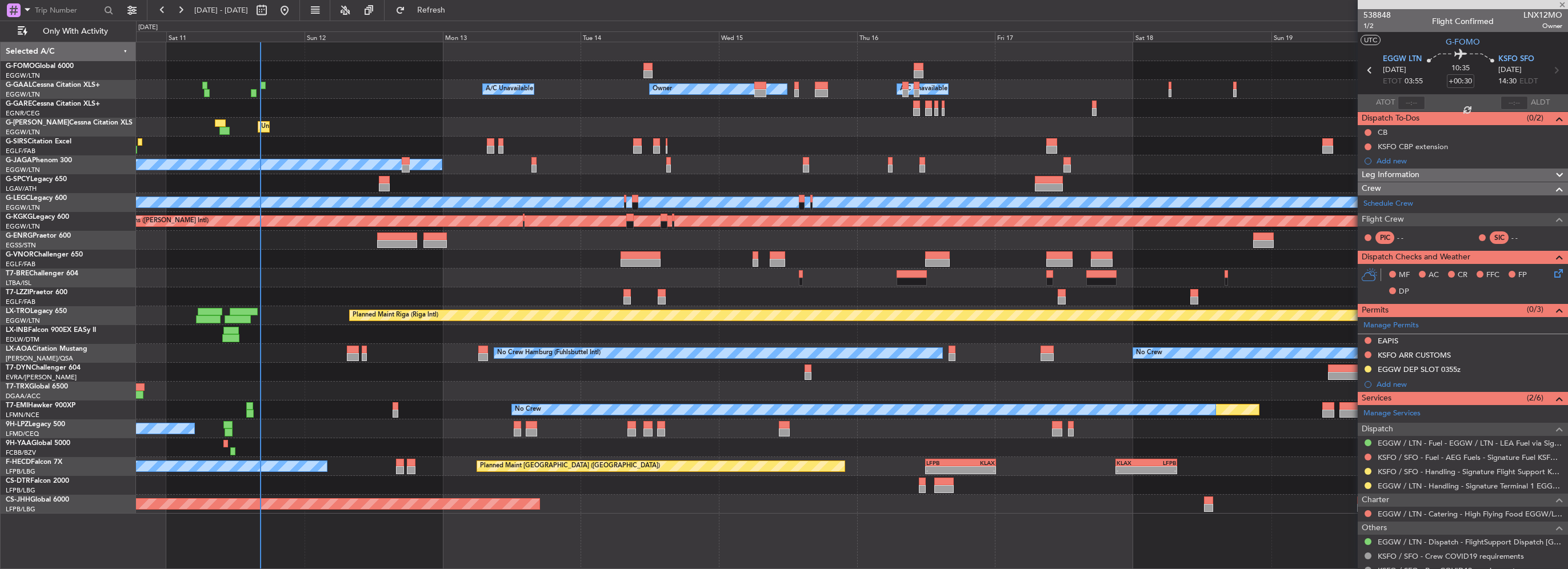
type input "+00:25"
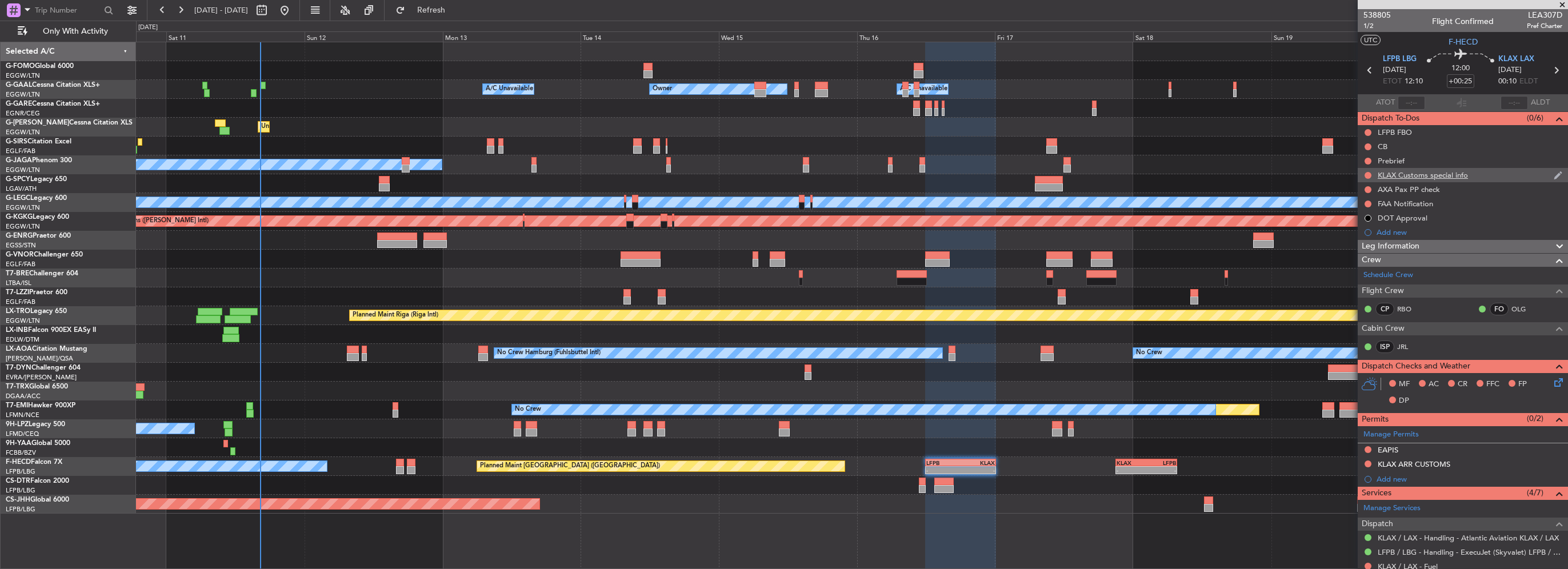
click at [1442, 173] on div "KLAX Customs special info" at bounding box center [1422, 175] width 90 height 9
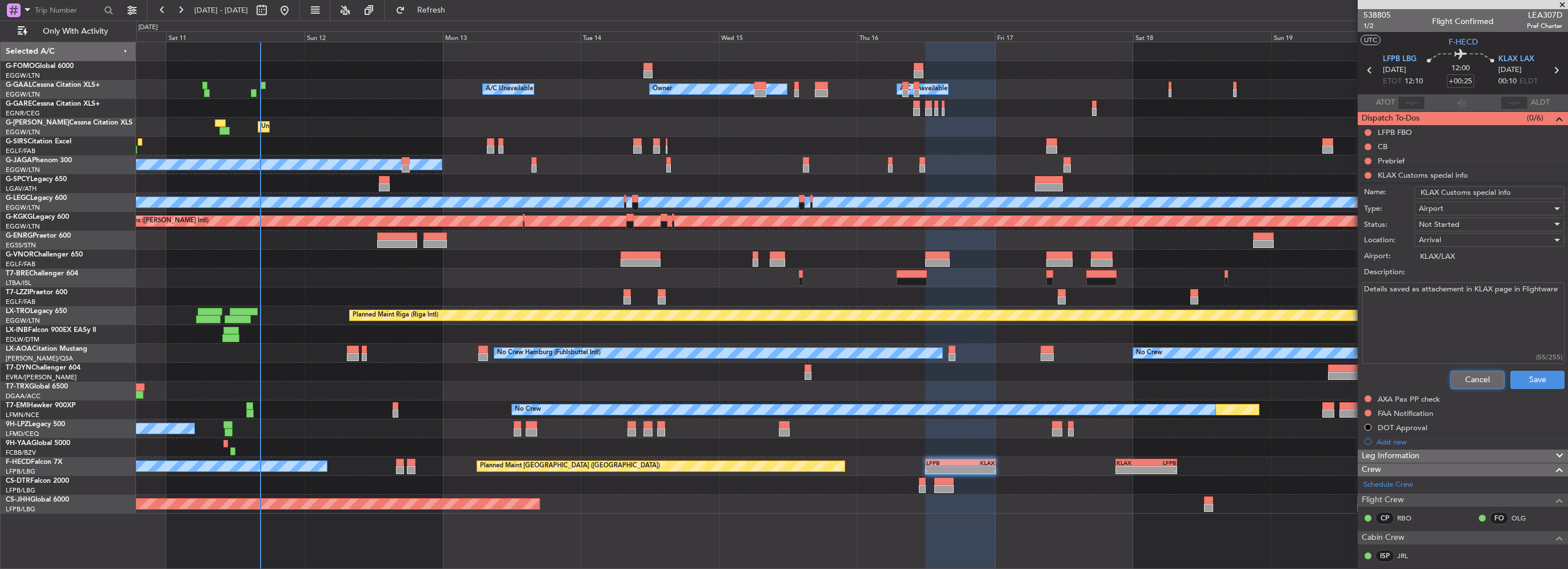
click at [1474, 375] on button "Cancel" at bounding box center [1478, 379] width 55 height 18
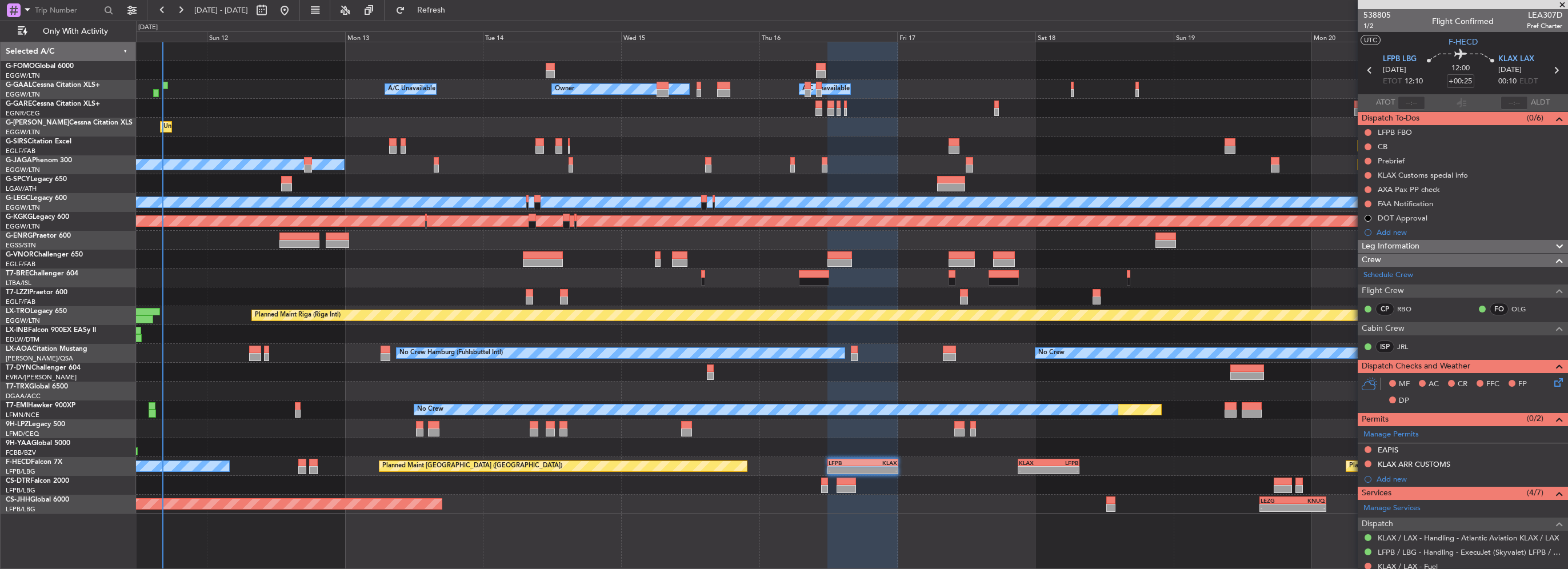
click at [992, 482] on div at bounding box center [852, 486] width 1432 height 19
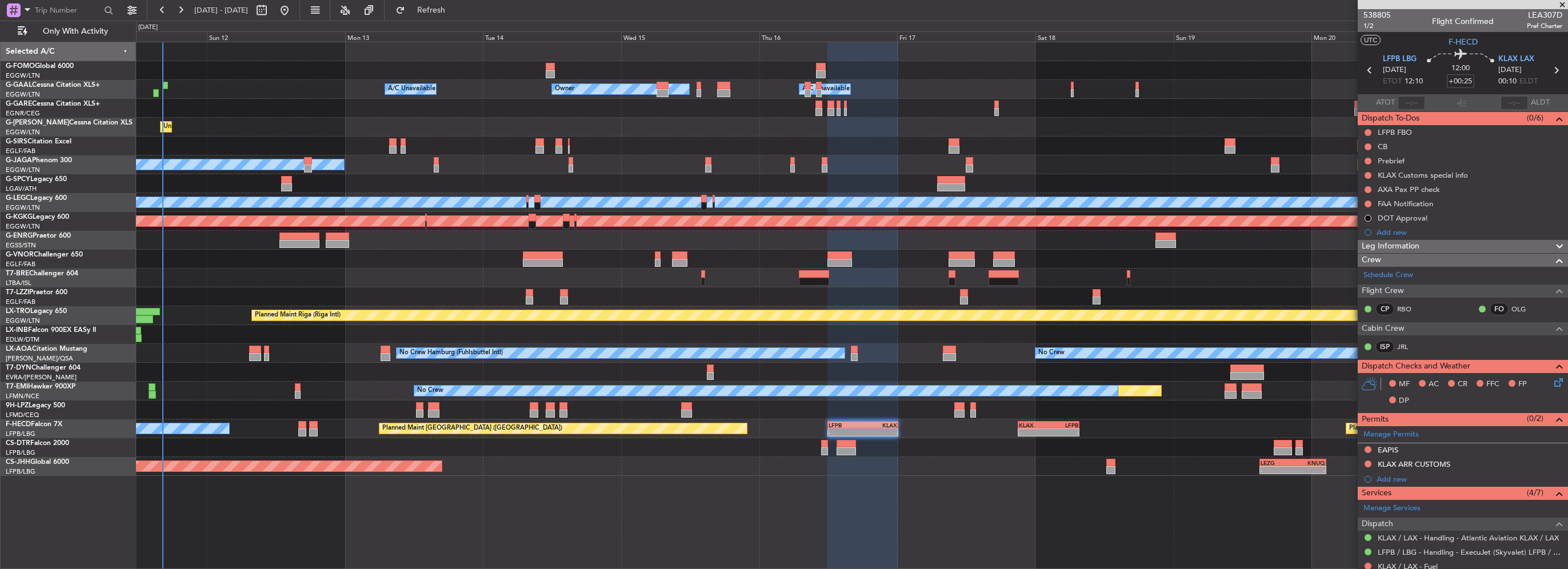
click at [1419, 243] on span "Leg Information" at bounding box center [1391, 246] width 58 height 13
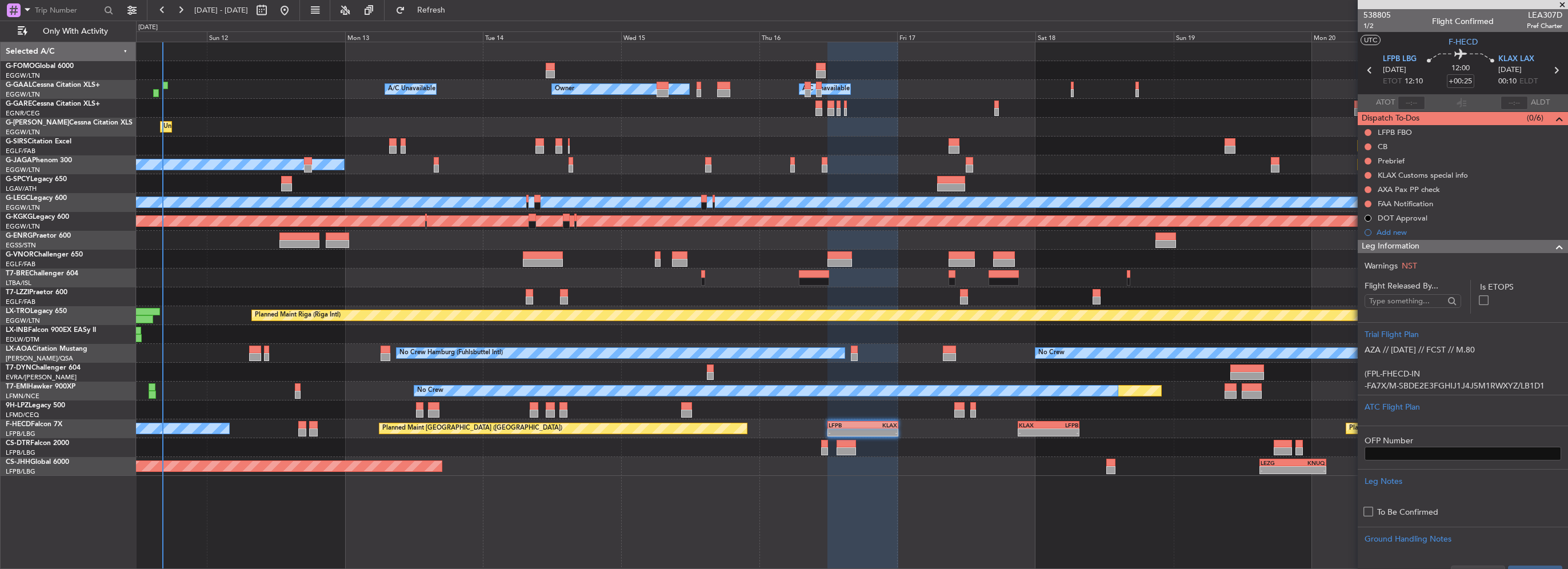
drag, startPoint x: 1413, startPoint y: 242, endPoint x: 1423, endPoint y: 249, distance: 12.2
click at [1423, 249] on div "538805 1/2 Flight Confirmed LEA307D Pref Charter UTC F-HECD LFPB LBG [DATE] ETO…" at bounding box center [1462, 539] width 210 height 1060
click at [1423, 249] on div "Leg Information" at bounding box center [1462, 246] width 210 height 13
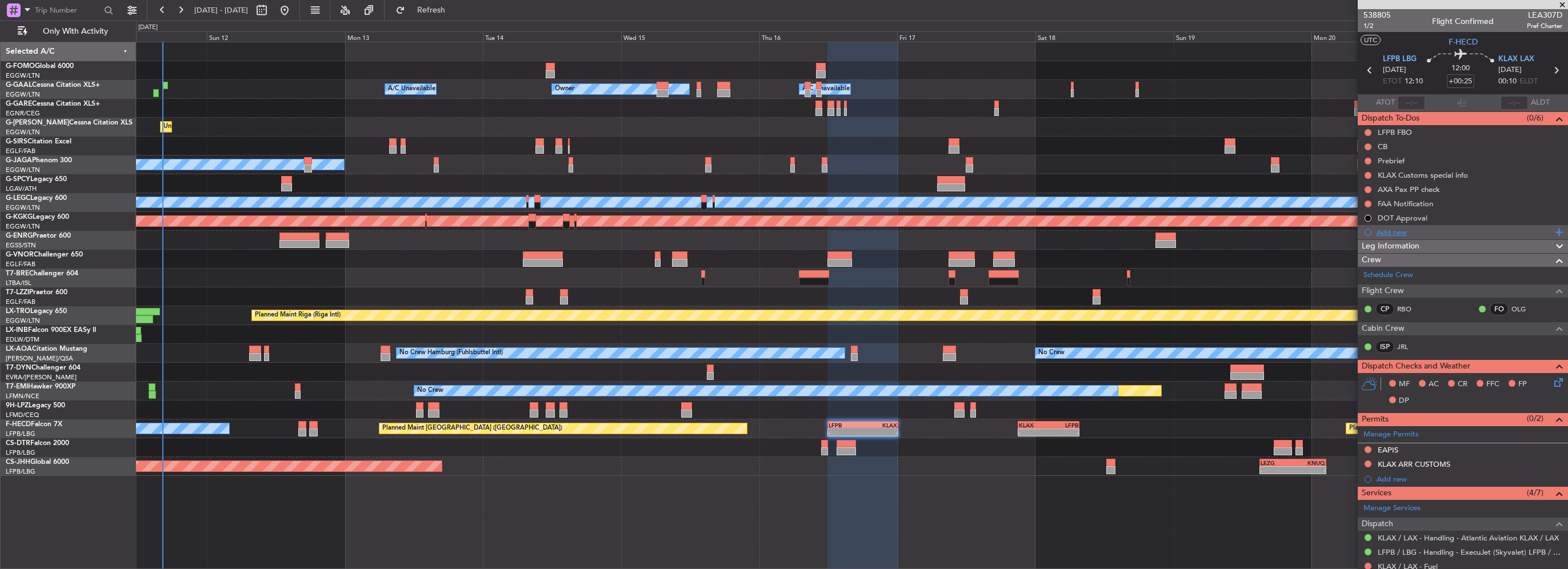
click at [1390, 233] on div "Add new" at bounding box center [1464, 232] width 176 height 9
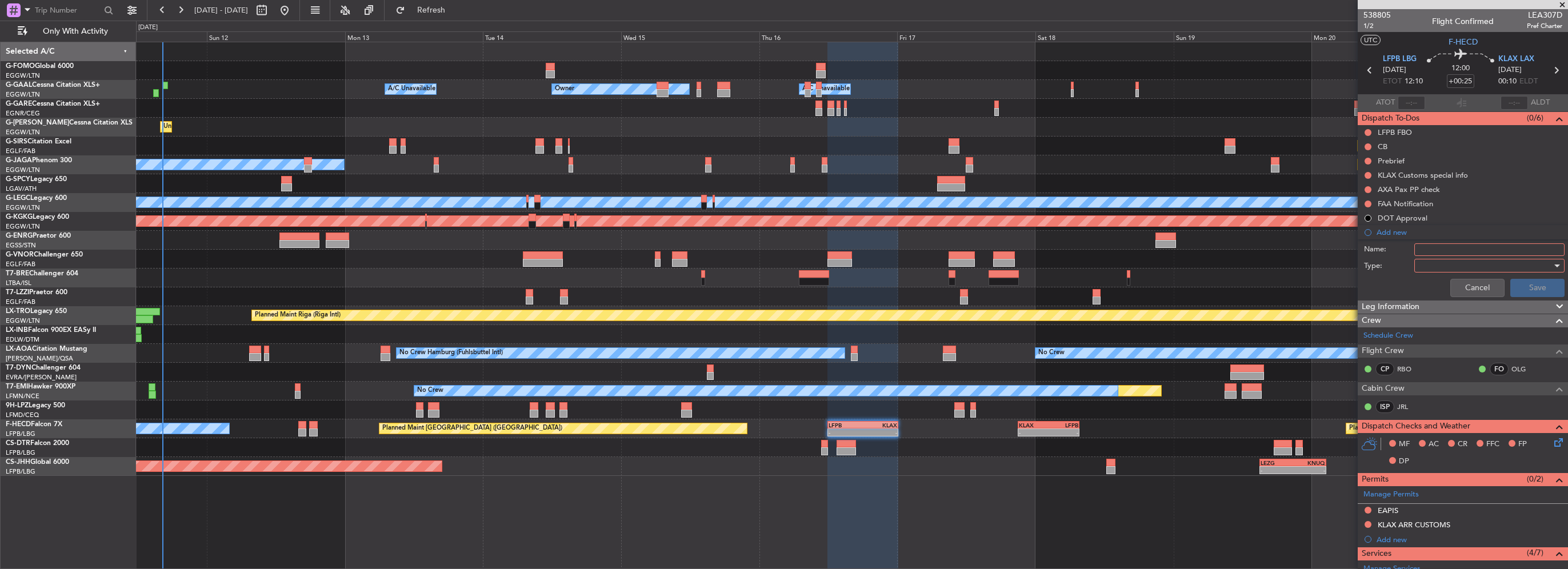
click at [1444, 247] on input "Name:" at bounding box center [1489, 250] width 150 height 13
click at [1438, 248] on input "KLAX OPS HOURS" at bounding box center [1489, 250] width 150 height 13
type input "KLAX CBP OPS HOURS"
click at [1440, 263] on div at bounding box center [1485, 266] width 133 height 17
click at [1430, 296] on span "Country" at bounding box center [1484, 305] width 134 height 17
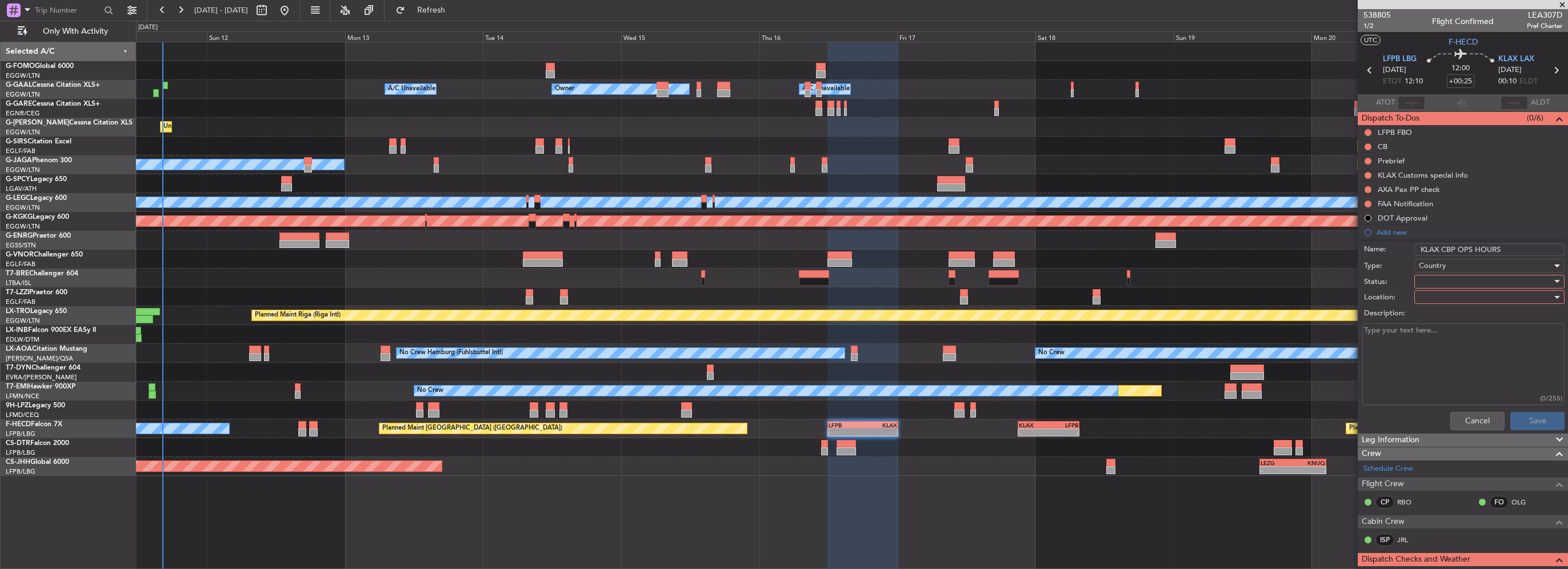
click at [1438, 343] on textarea "Description:" at bounding box center [1462, 364] width 202 height 82
paste textarea "7 days per week, 0700-2300"
type textarea "7 days per week, 0700-2300"
click at [1450, 282] on div at bounding box center [1485, 281] width 133 height 17
click at [1447, 319] on span "In Progress" at bounding box center [1484, 321] width 134 height 17
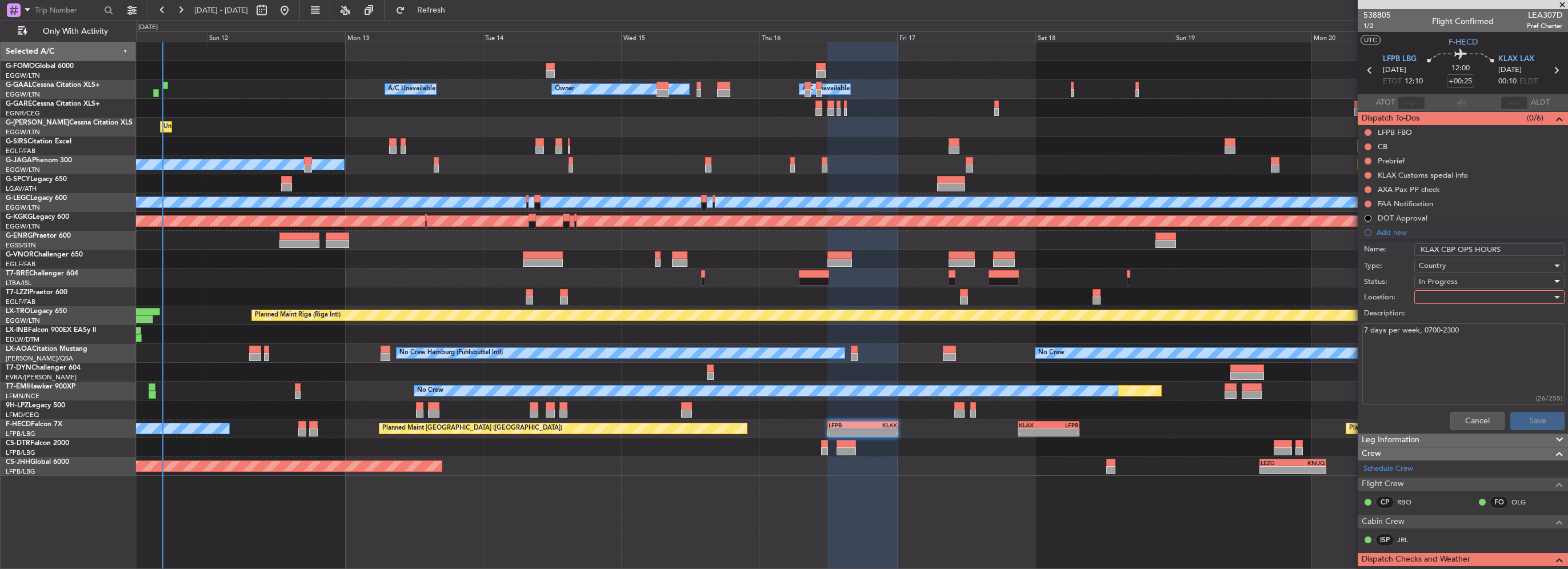
click at [1454, 300] on div at bounding box center [1485, 297] width 133 height 17
drag, startPoint x: 1444, startPoint y: 319, endPoint x: 1398, endPoint y: 288, distance: 55.5
click at [1398, 288] on div "Arrival Departure" at bounding box center [784, 284] width 1568 height 569
click at [1450, 266] on div at bounding box center [784, 284] width 1568 height 569
click at [1450, 266] on div "Country" at bounding box center [1485, 266] width 133 height 17
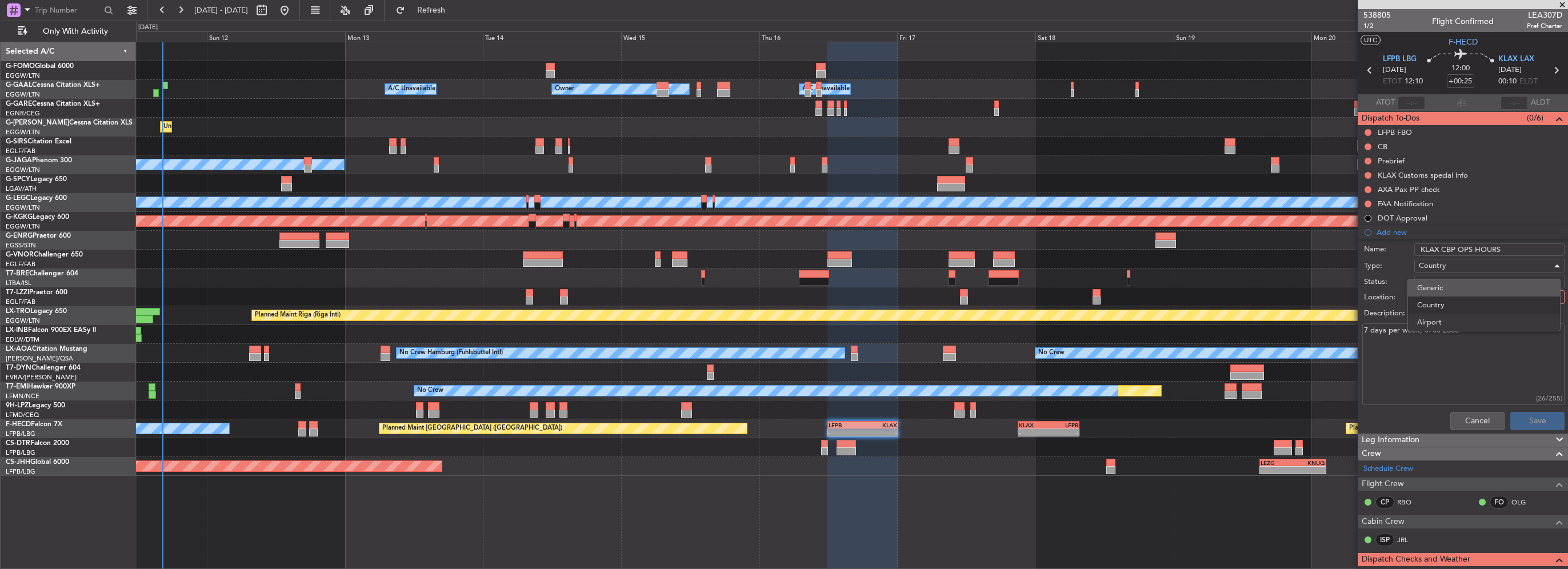
click at [1449, 290] on span "Generic" at bounding box center [1484, 288] width 134 height 17
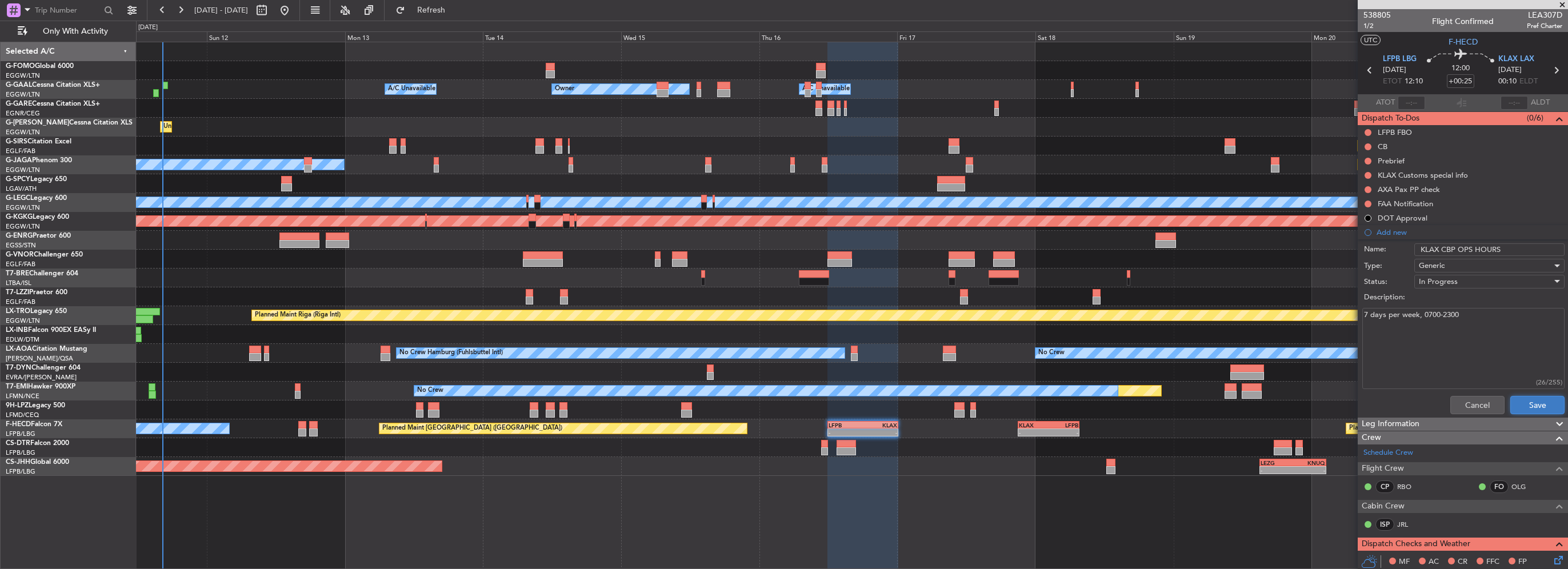
click at [1523, 404] on button "Save" at bounding box center [1537, 405] width 55 height 18
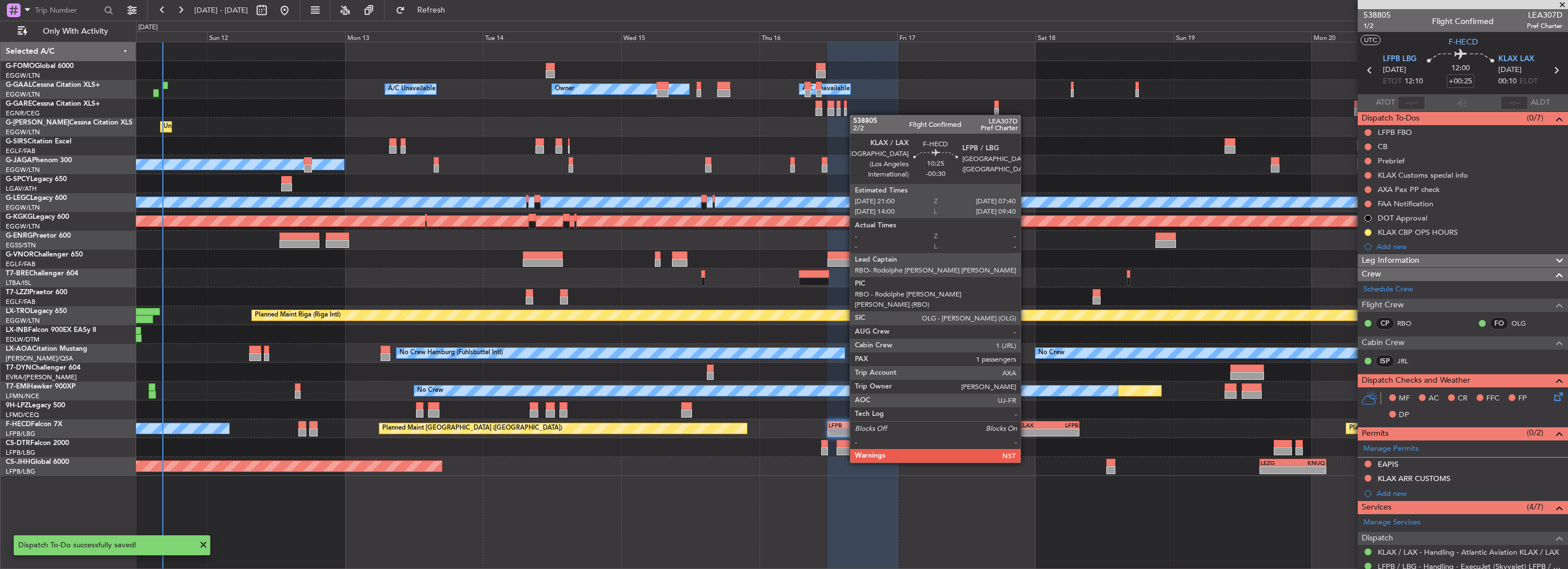
click at [1026, 430] on div "-" at bounding box center [1033, 433] width 30 height 7
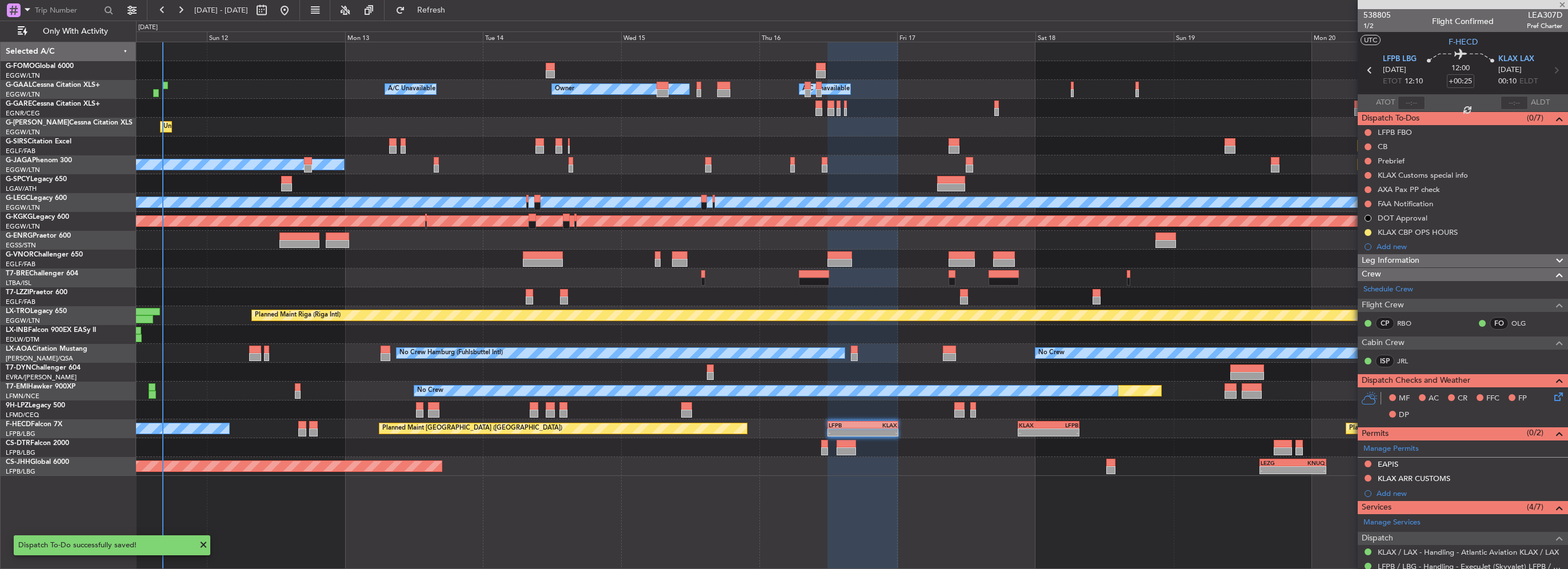
type input "-00:30"
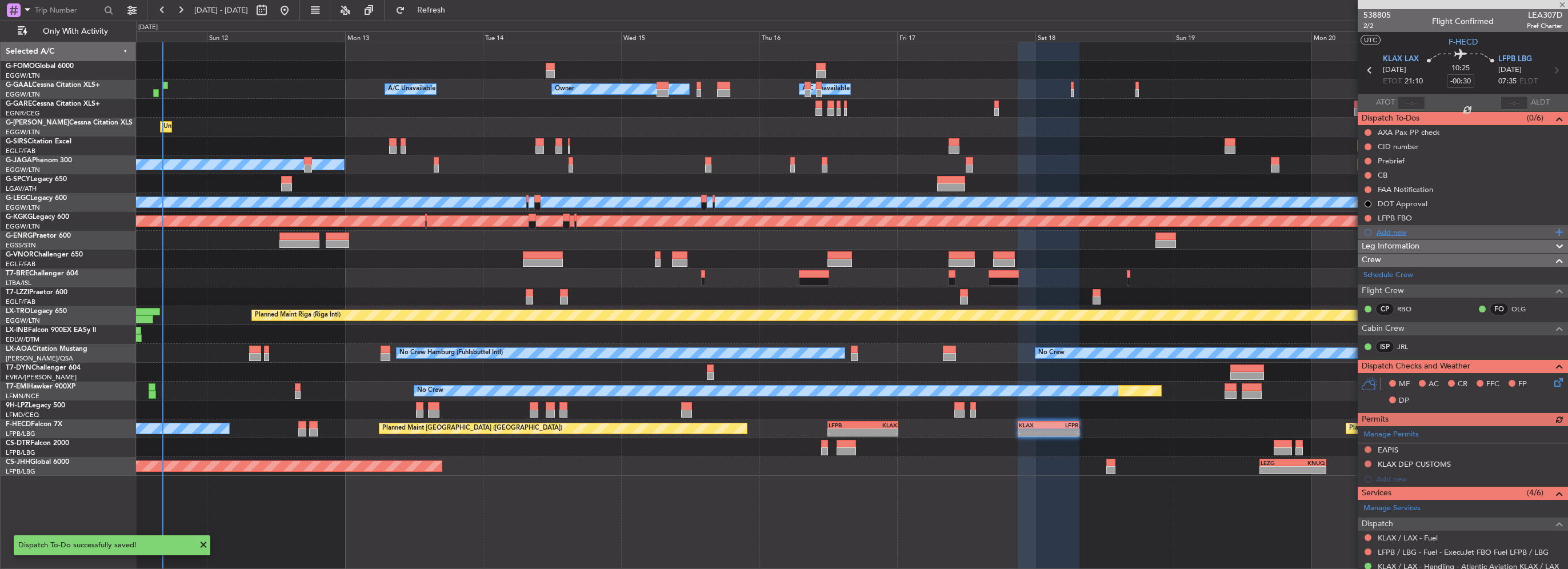
click at [1398, 231] on div "Add new" at bounding box center [1464, 232] width 176 height 9
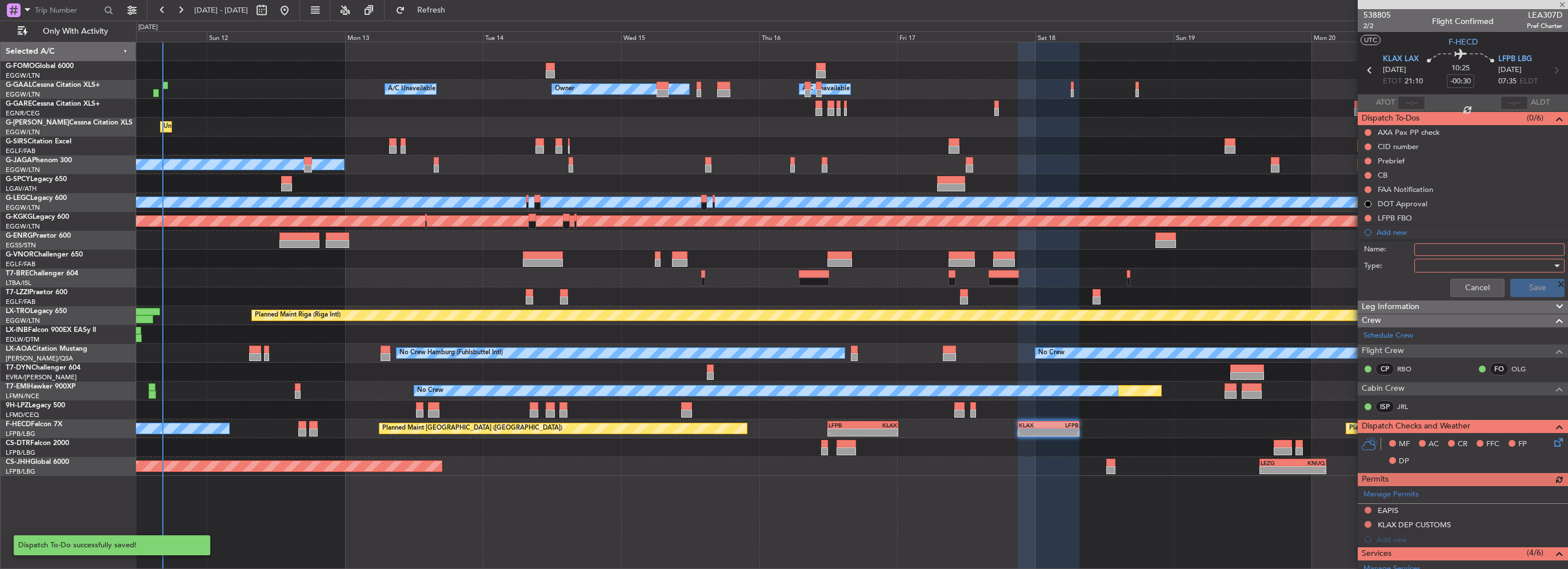
click at [1431, 254] on input "Name:" at bounding box center [1489, 250] width 150 height 13
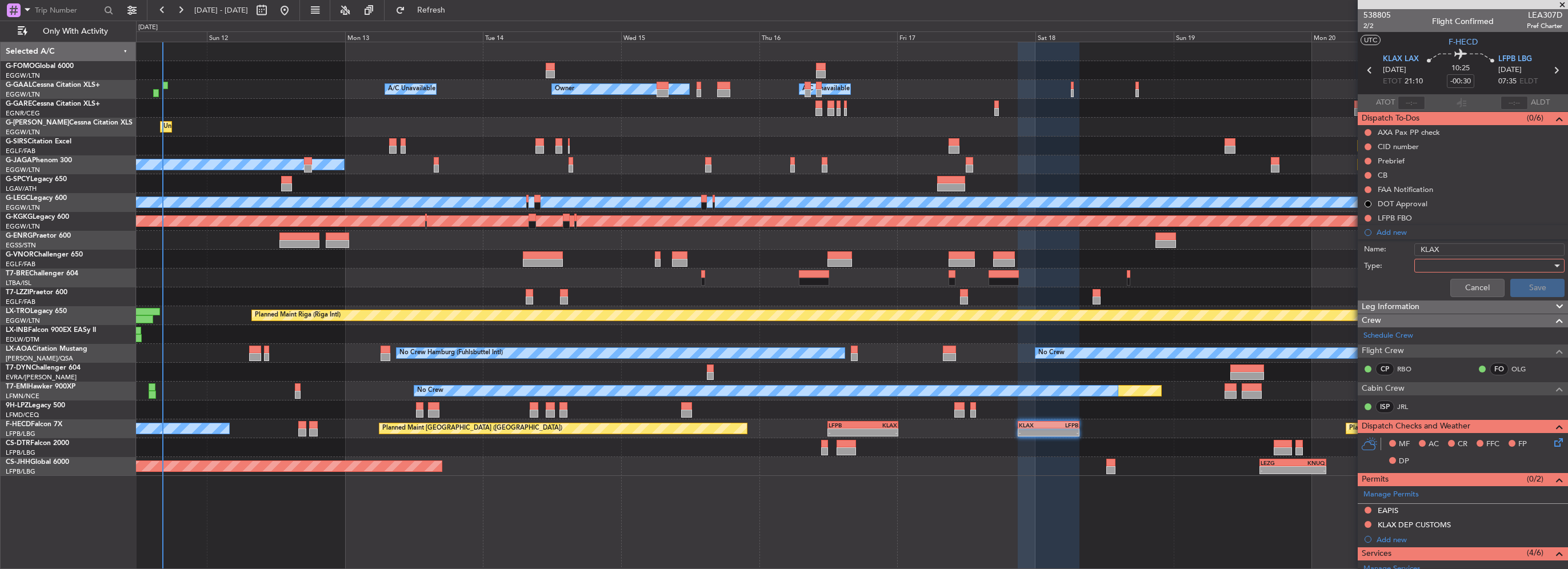
type input "KLAX CBP OPS HOURS"
click at [1427, 263] on div at bounding box center [1485, 266] width 133 height 17
click at [1436, 288] on span "Generic" at bounding box center [1484, 288] width 134 height 17
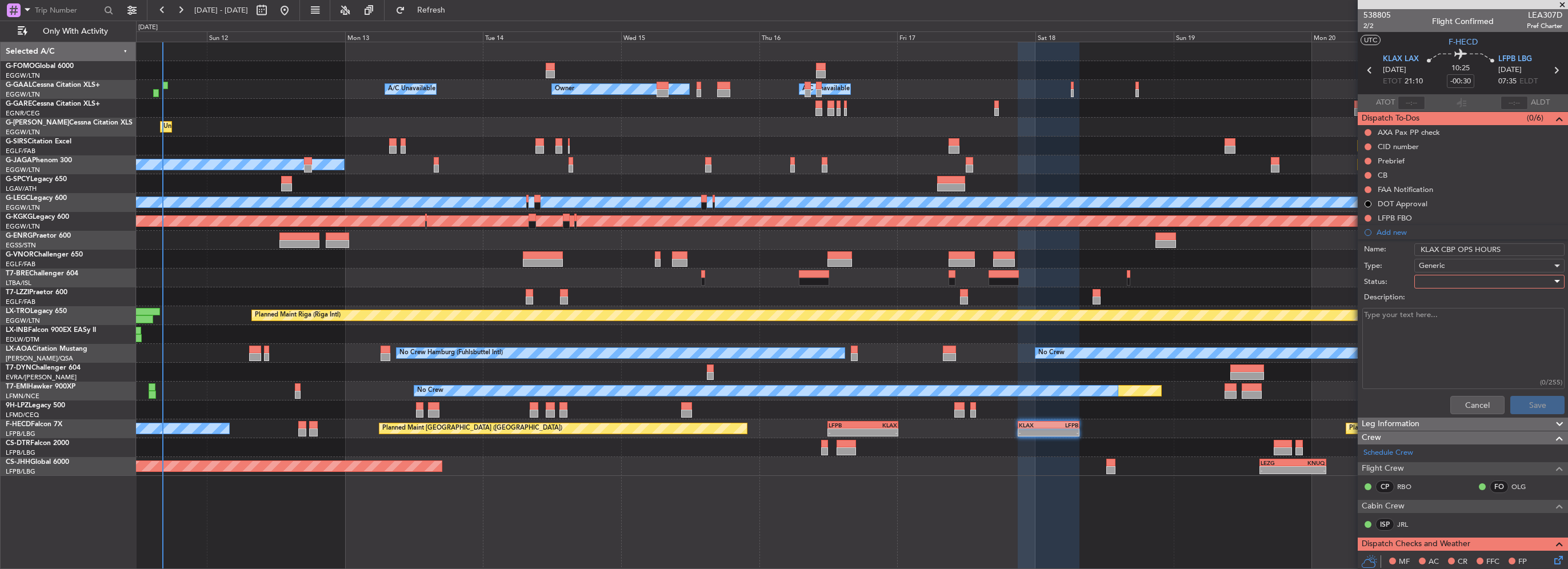
click at [1436, 281] on div at bounding box center [1485, 281] width 133 height 17
drag, startPoint x: 1436, startPoint y: 319, endPoint x: 1414, endPoint y: 334, distance: 26.6
click at [1435, 320] on span "In Progress" at bounding box center [1484, 321] width 134 height 17
click at [1412, 336] on textarea "Description:" at bounding box center [1462, 348] width 202 height 82
paste textarea "7 days per week, 0700-2300"
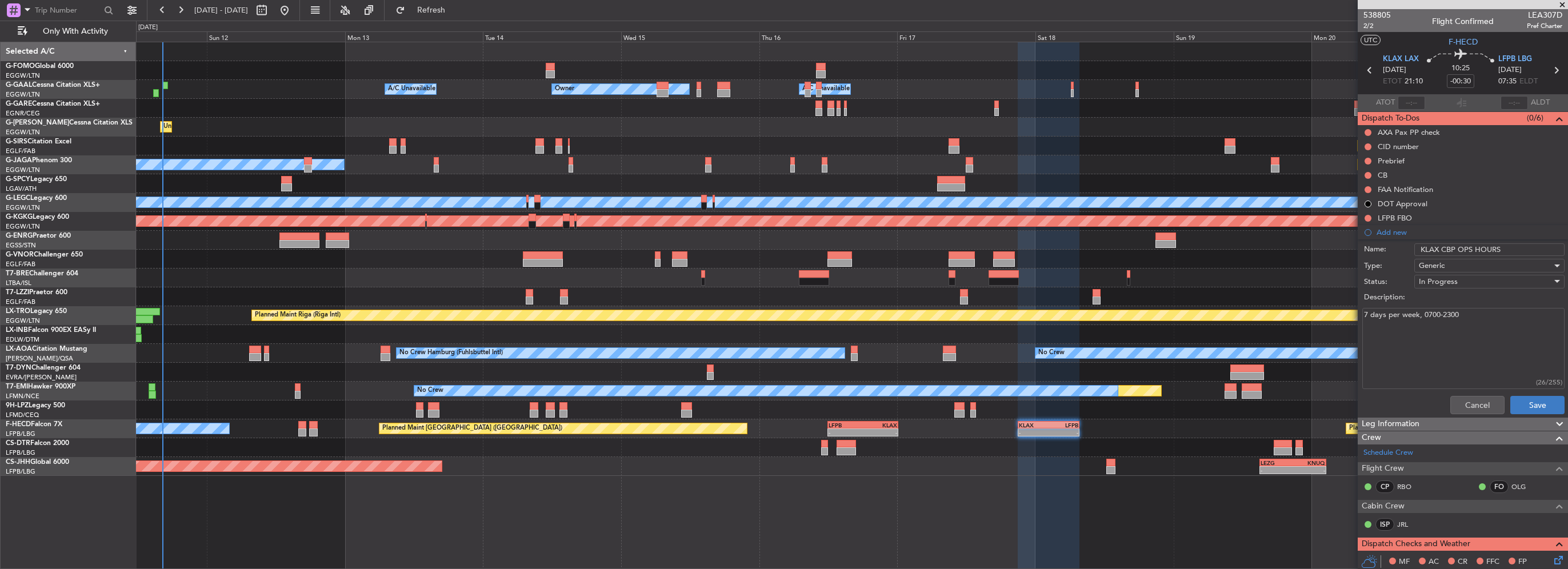
type textarea "7 days per week, 0700-2300"
click at [1531, 396] on button "Save" at bounding box center [1537, 405] width 55 height 18
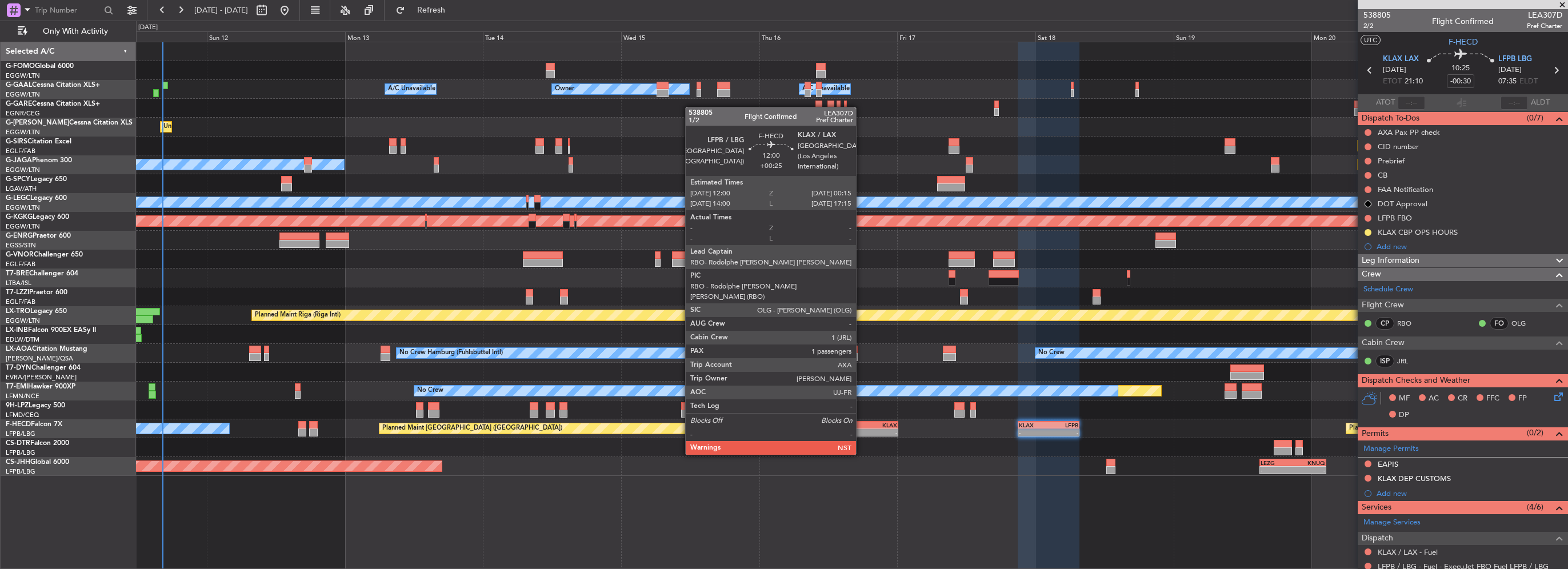
click at [861, 422] on div "LFPB" at bounding box center [845, 425] width 34 height 7
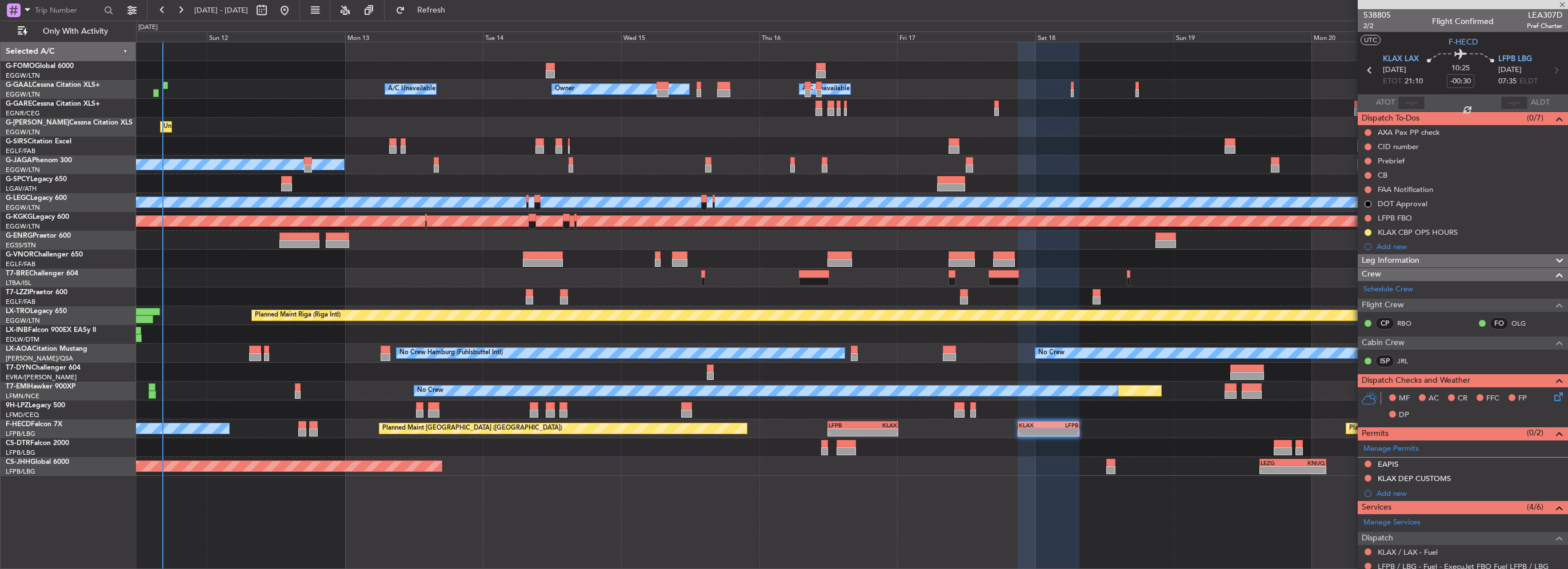
type input "+00:25"
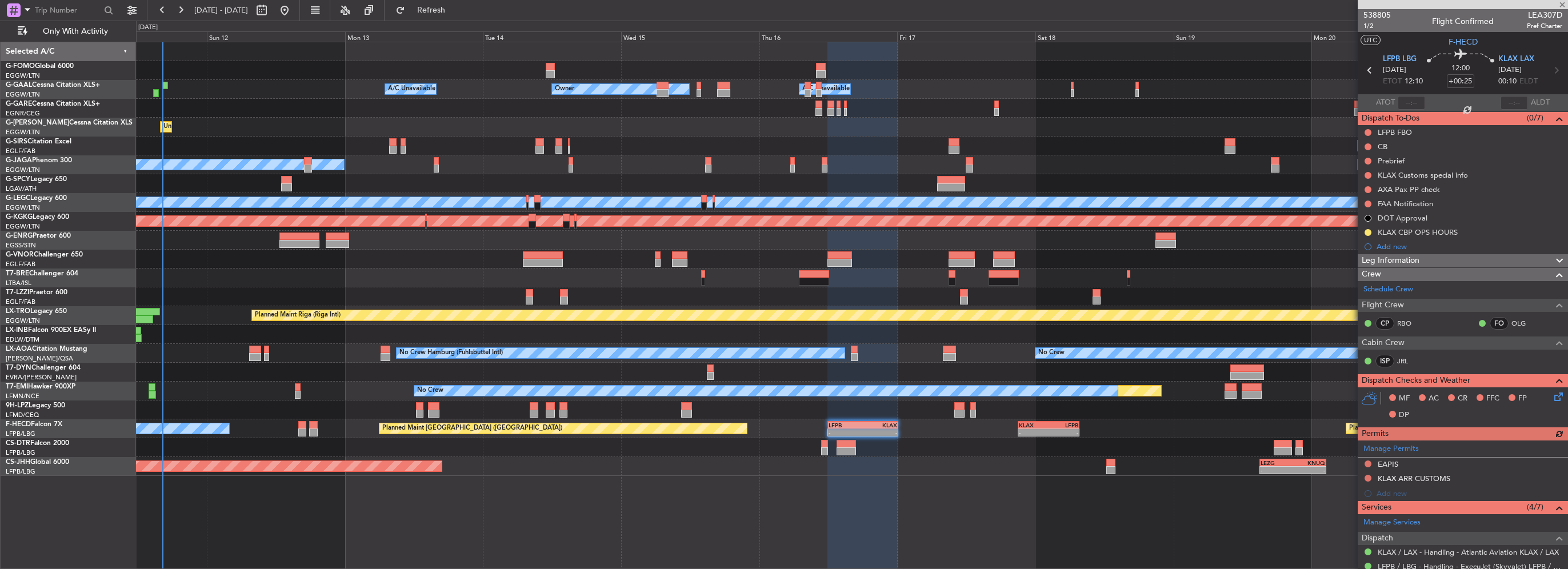
click at [1467, 261] on div "Leg Information" at bounding box center [1462, 260] width 210 height 13
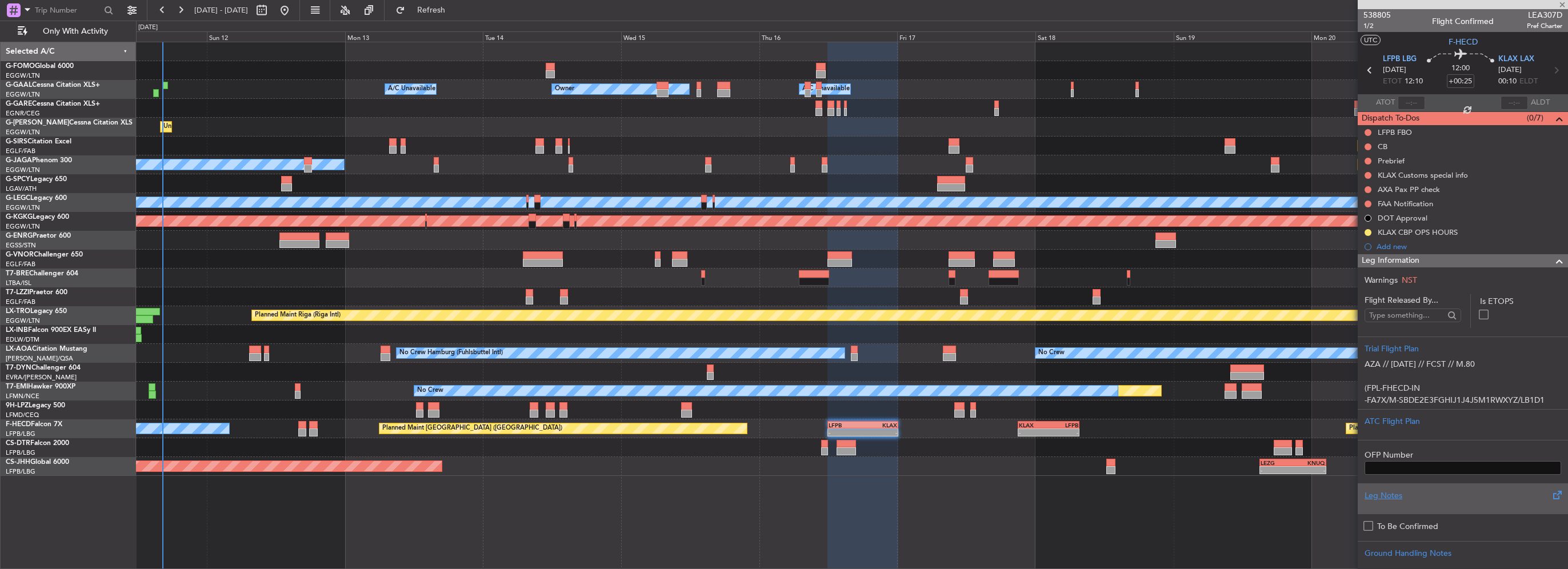
click at [1395, 498] on div "Leg Notes" at bounding box center [1462, 496] width 197 height 12
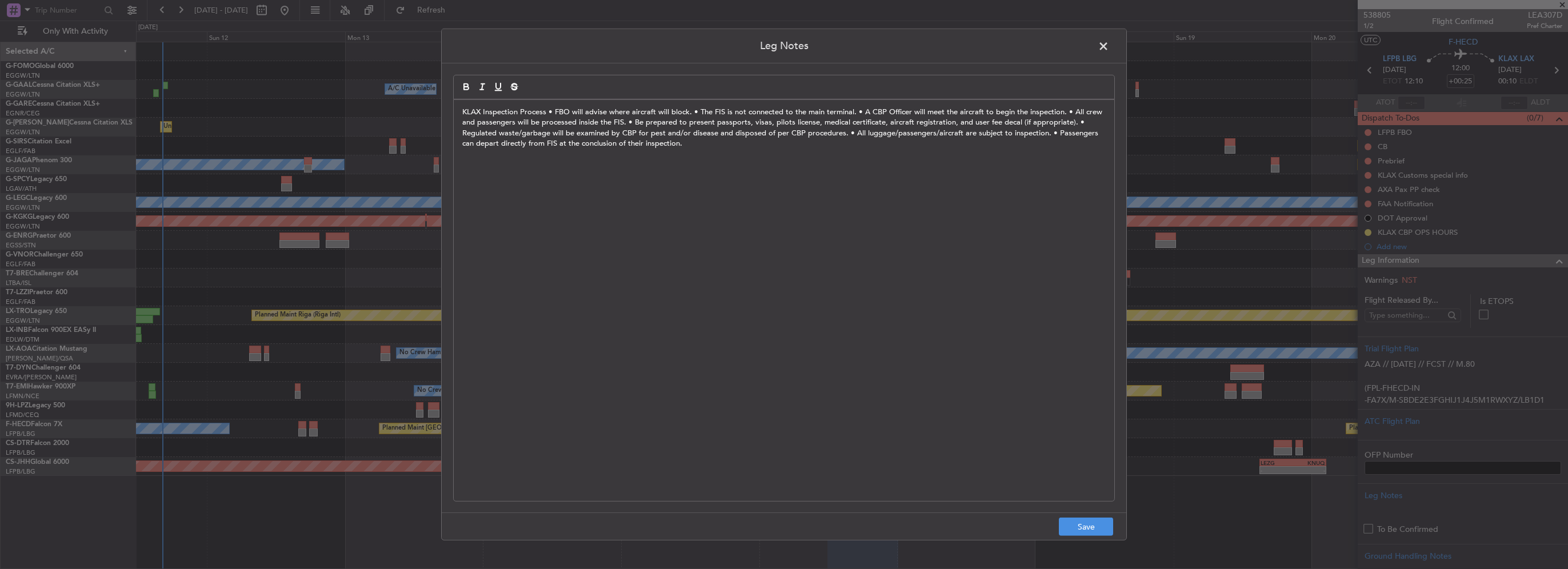
click at [480, 115] on p "KLAX Inspection Process • FBO will advise where aircraft will block. • The FIS …" at bounding box center [783, 128] width 643 height 43
click at [564, 113] on p "KLAX CBP Inspection Process • FBO will advise where aircraft will block. • The …" at bounding box center [783, 128] width 643 height 43
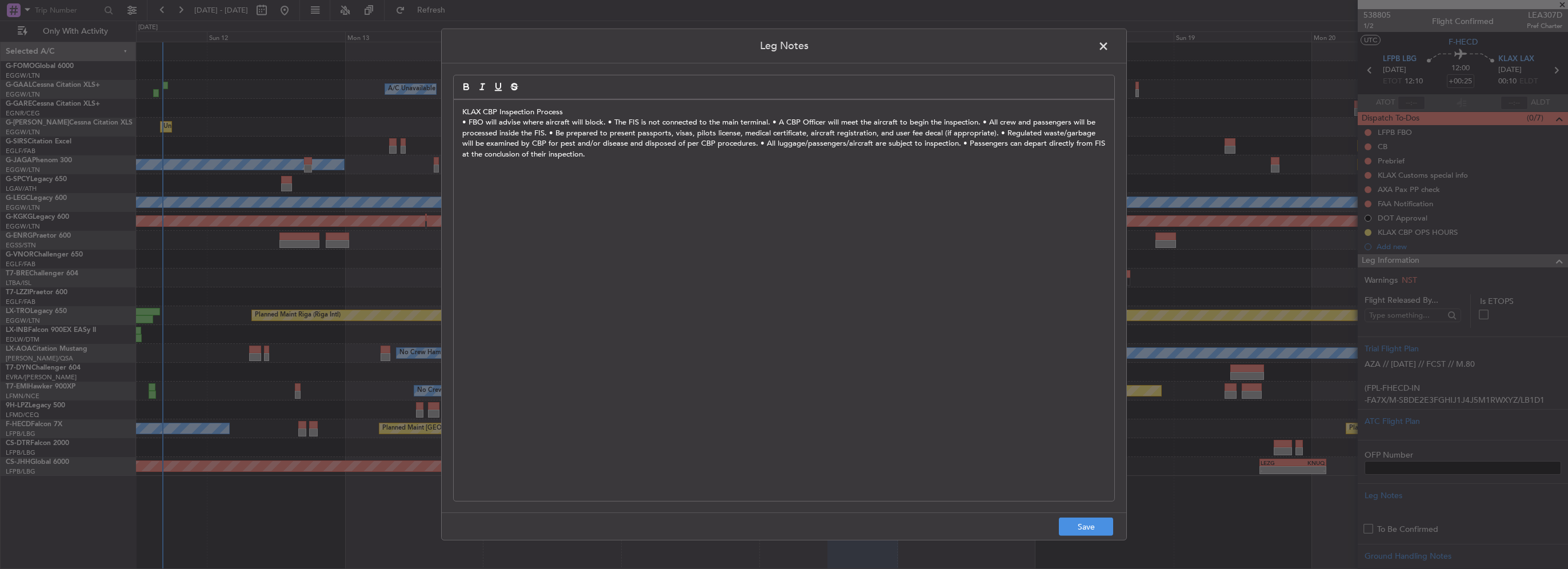
click at [608, 121] on p "• FBO will advise where aircraft will block. • The FIS is not connected to the …" at bounding box center [783, 138] width 643 height 43
click at [608, 122] on p "• FBO will advise where aircraft will block. • The FIS is not connected to the …" at bounding box center [783, 138] width 643 height 43
click at [605, 124] on p "• FBO will advise where aircraft will block. • The FIS is not connected to the …" at bounding box center [783, 138] width 643 height 43
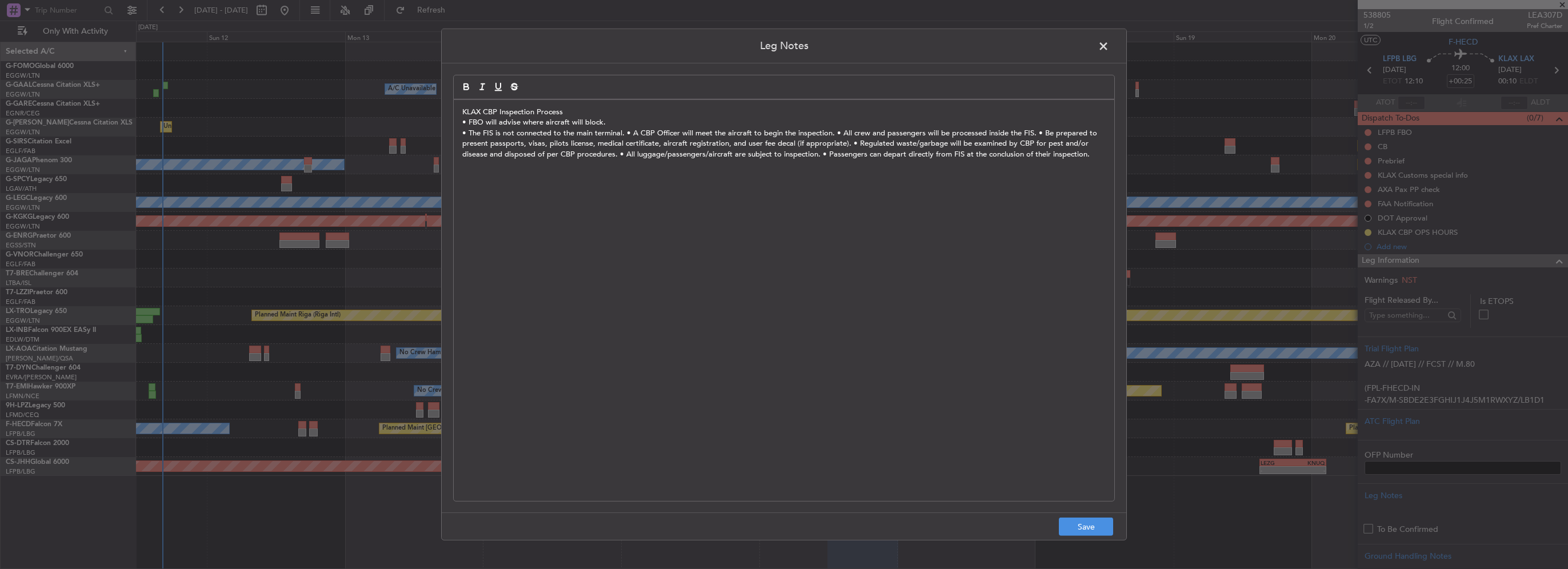
click at [625, 133] on p "• The FIS is not connected to the main terminal. • A CBP Officer will meet the …" at bounding box center [783, 143] width 643 height 32
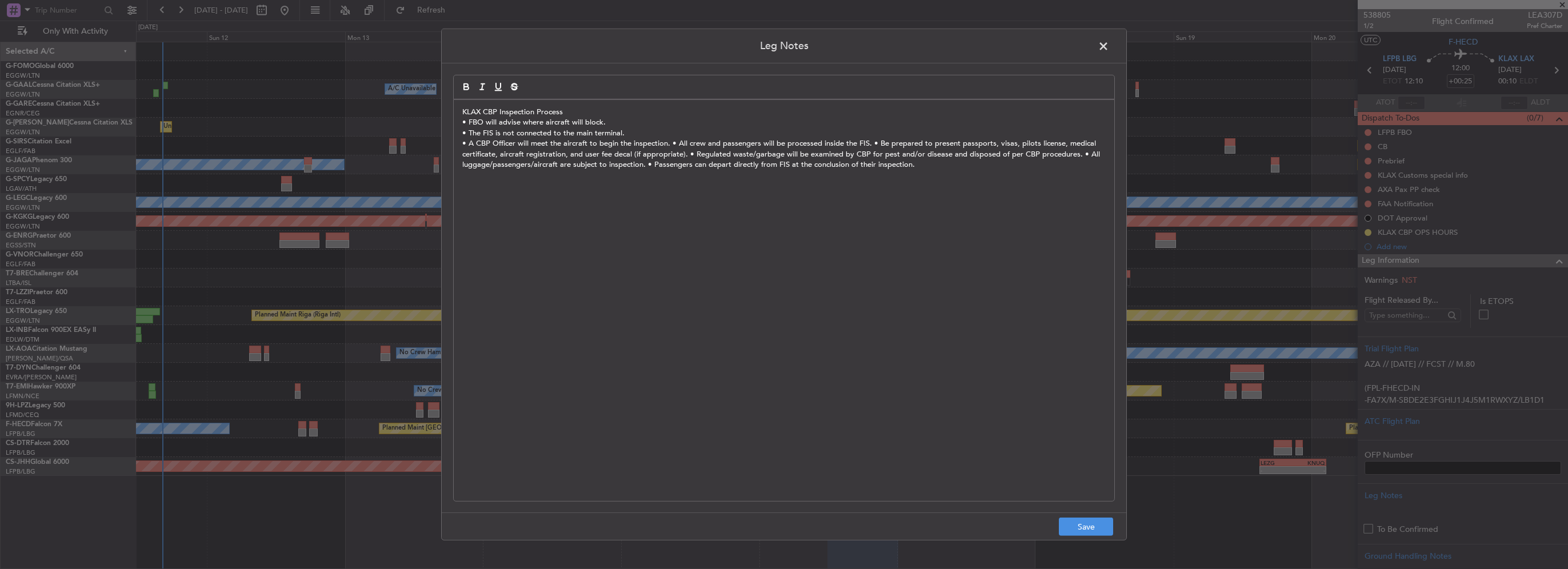
click at [669, 143] on p "• A CBP Officer will meet the aircraft to begin the inspection. • All crew and …" at bounding box center [783, 153] width 643 height 32
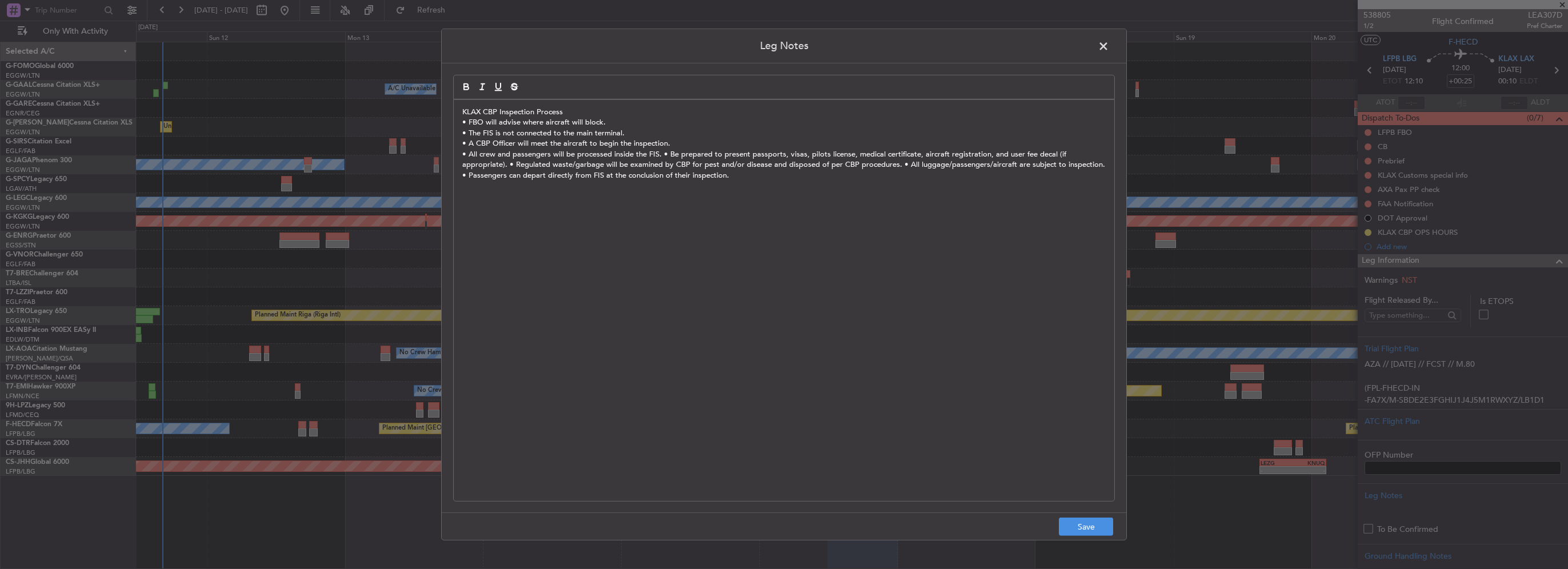
click at [661, 154] on p "• All crew and passengers will be processed inside the FIS. • Be prepared to pr…" at bounding box center [783, 164] width 643 height 32
click at [904, 165] on p "• Be prepared to present passports, visas, pilots license, medical certificate,…" at bounding box center [783, 175] width 643 height 32
click at [852, 177] on p "• Regulated waste/garbage will be examined by CBP for pest and/or disease and d…" at bounding box center [783, 181] width 643 height 21
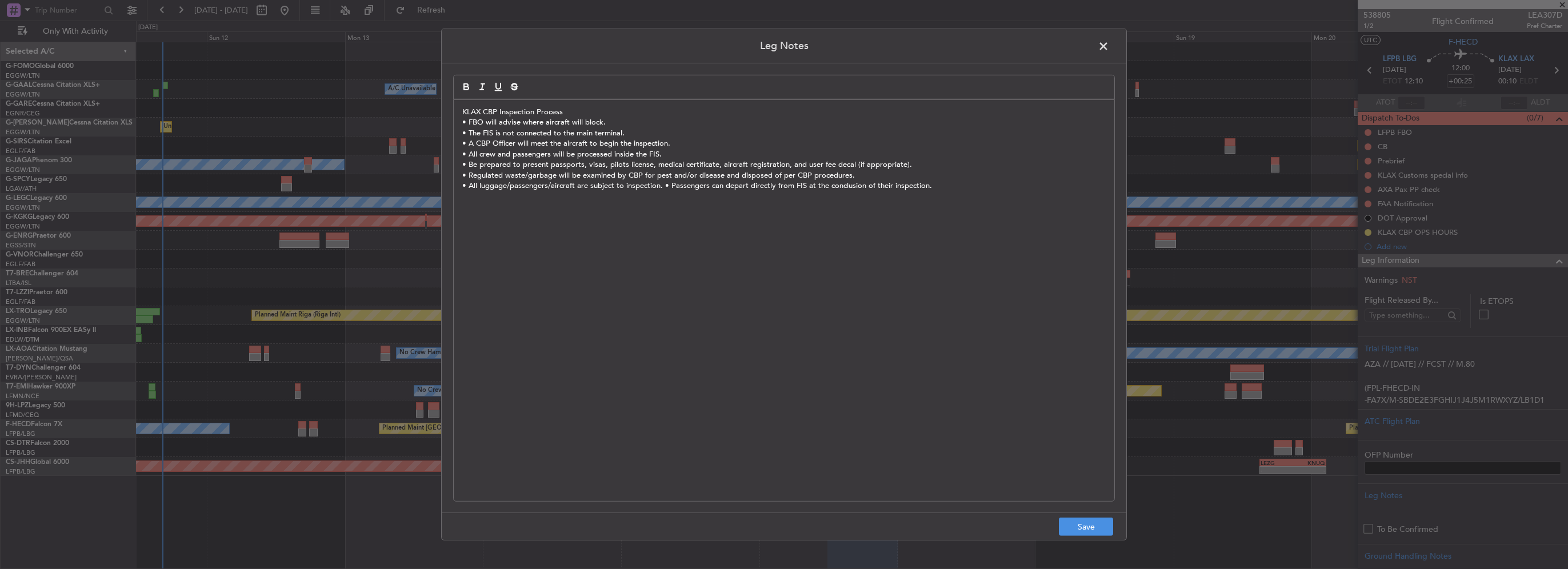
click at [663, 186] on p "• All luggage/passengers/aircraft are subject to inspection. • Passengers can d…" at bounding box center [783, 186] width 643 height 10
click at [1105, 532] on button "Save" at bounding box center [1086, 526] width 55 height 18
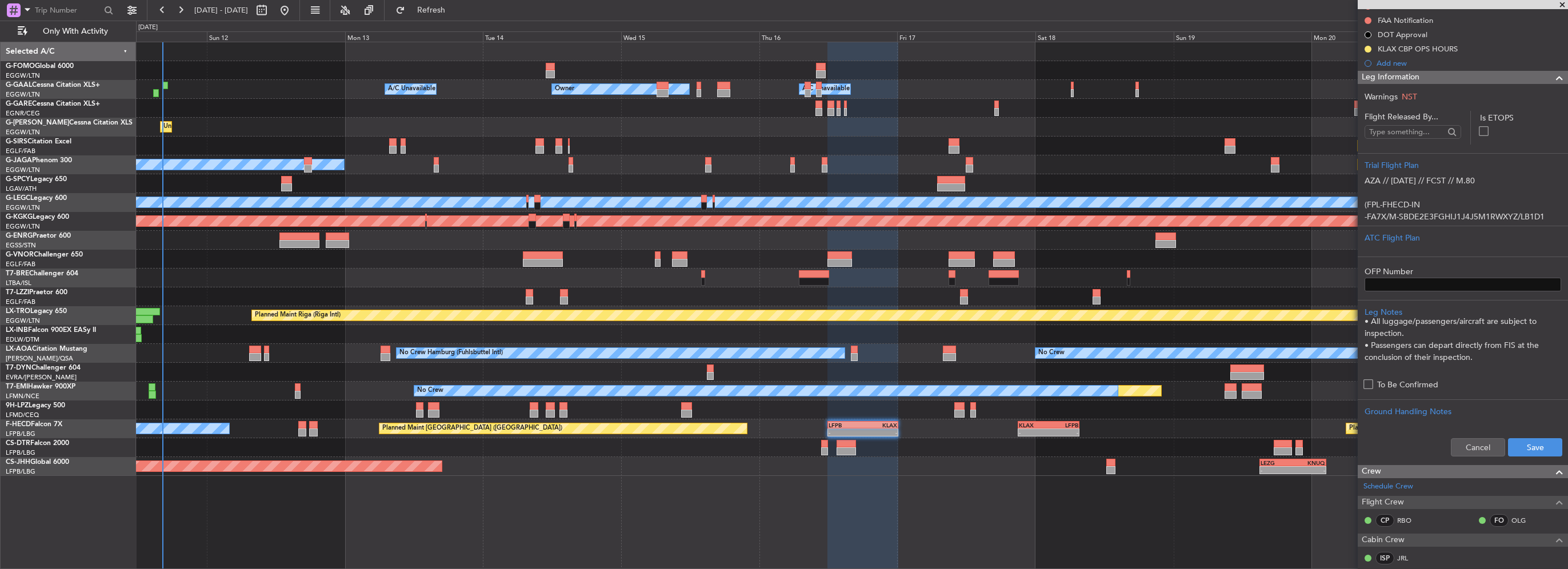
scroll to position [228, 0]
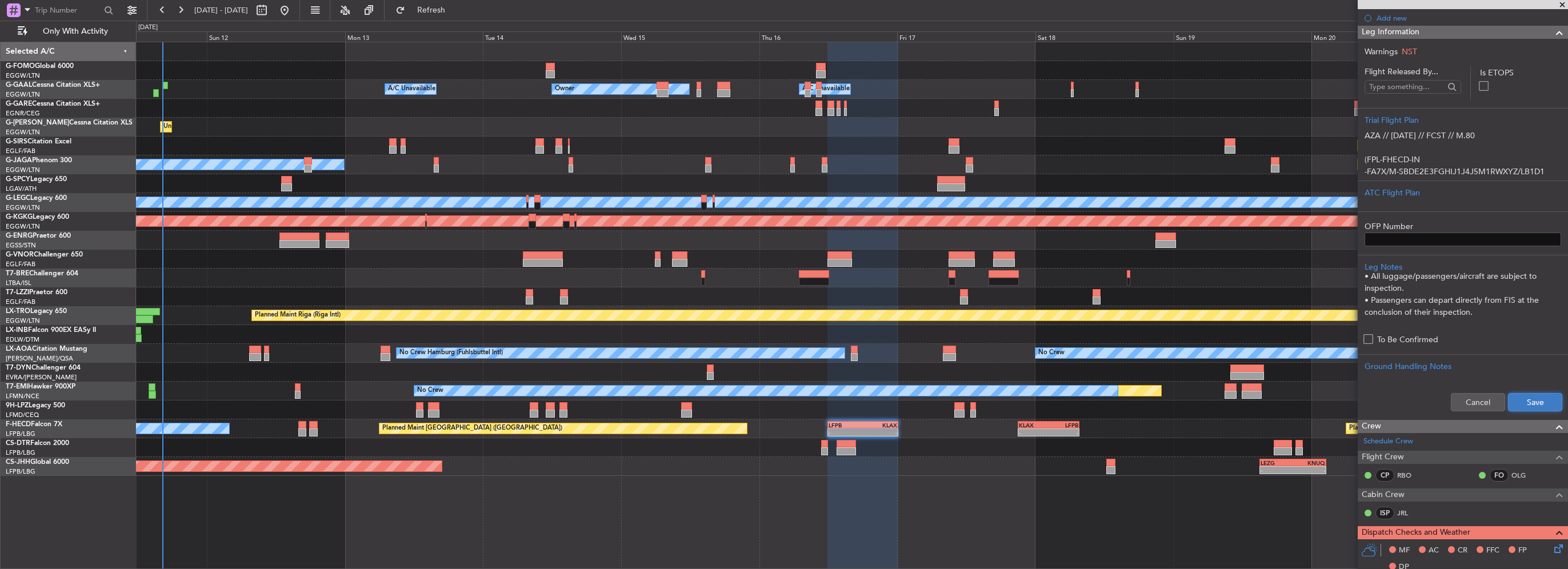
click at [1526, 398] on button "Save" at bounding box center [1535, 401] width 55 height 18
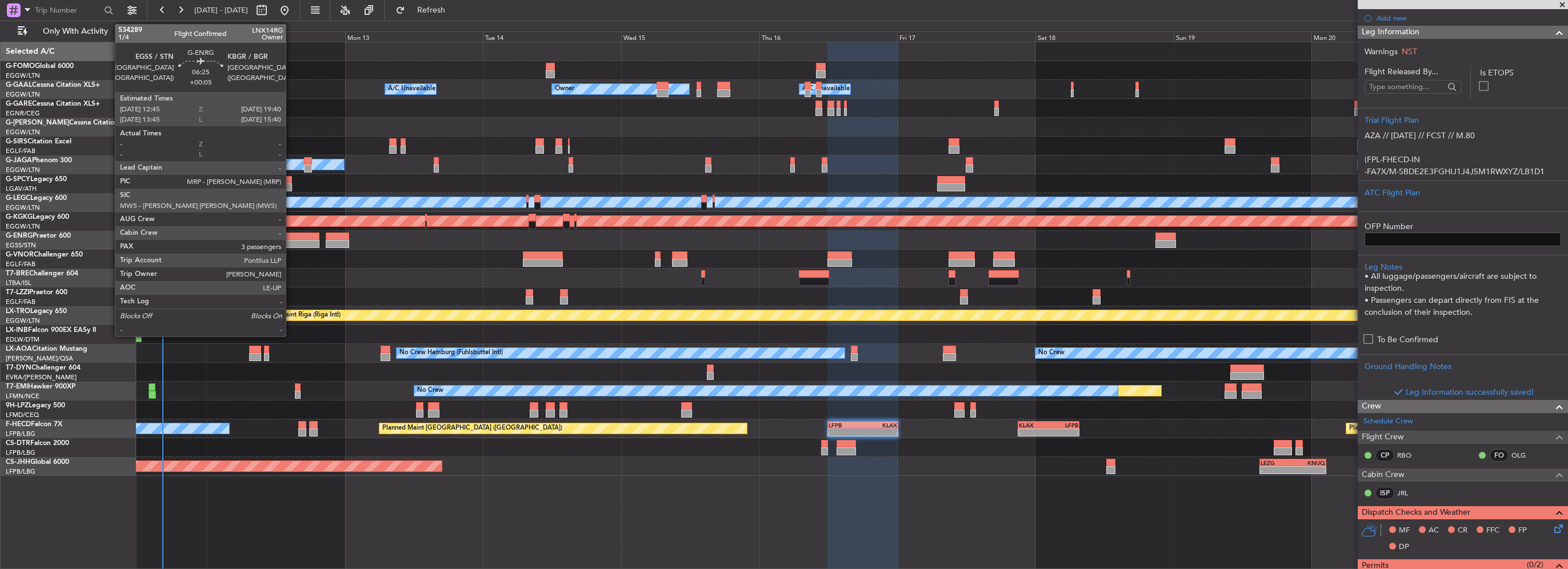
click at [291, 242] on div at bounding box center [299, 244] width 40 height 8
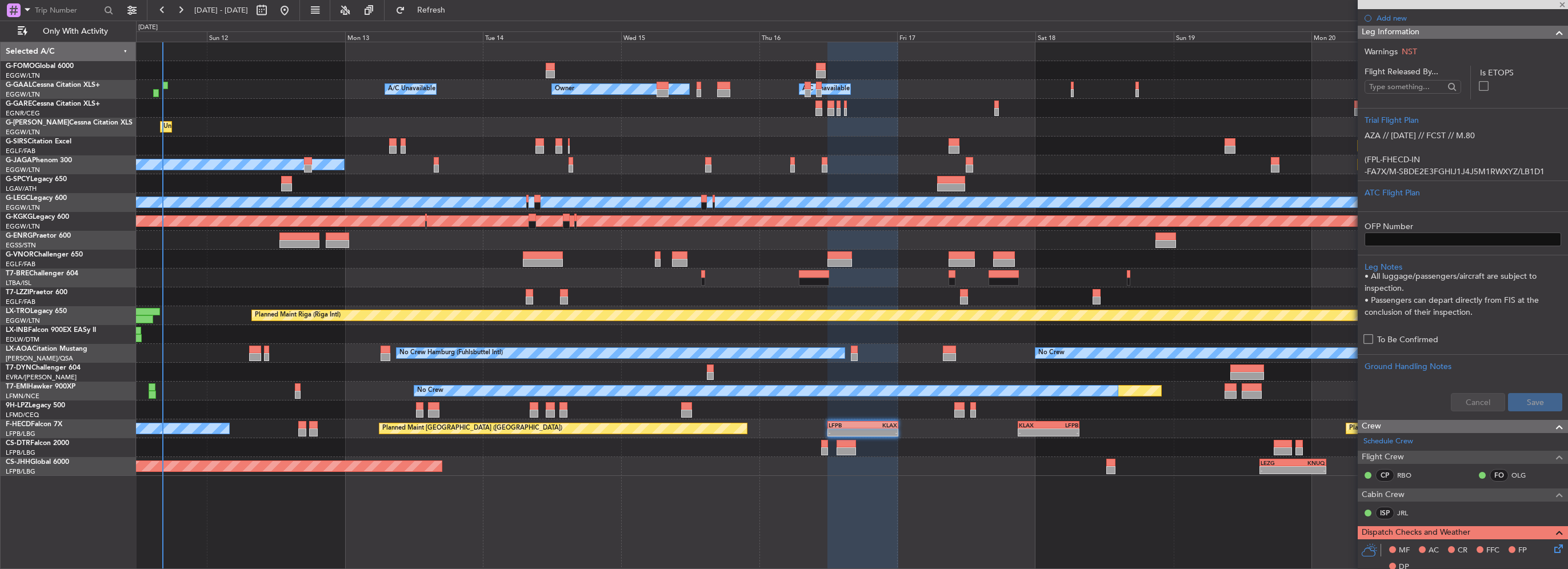
click at [552, 269] on div at bounding box center [852, 278] width 1432 height 19
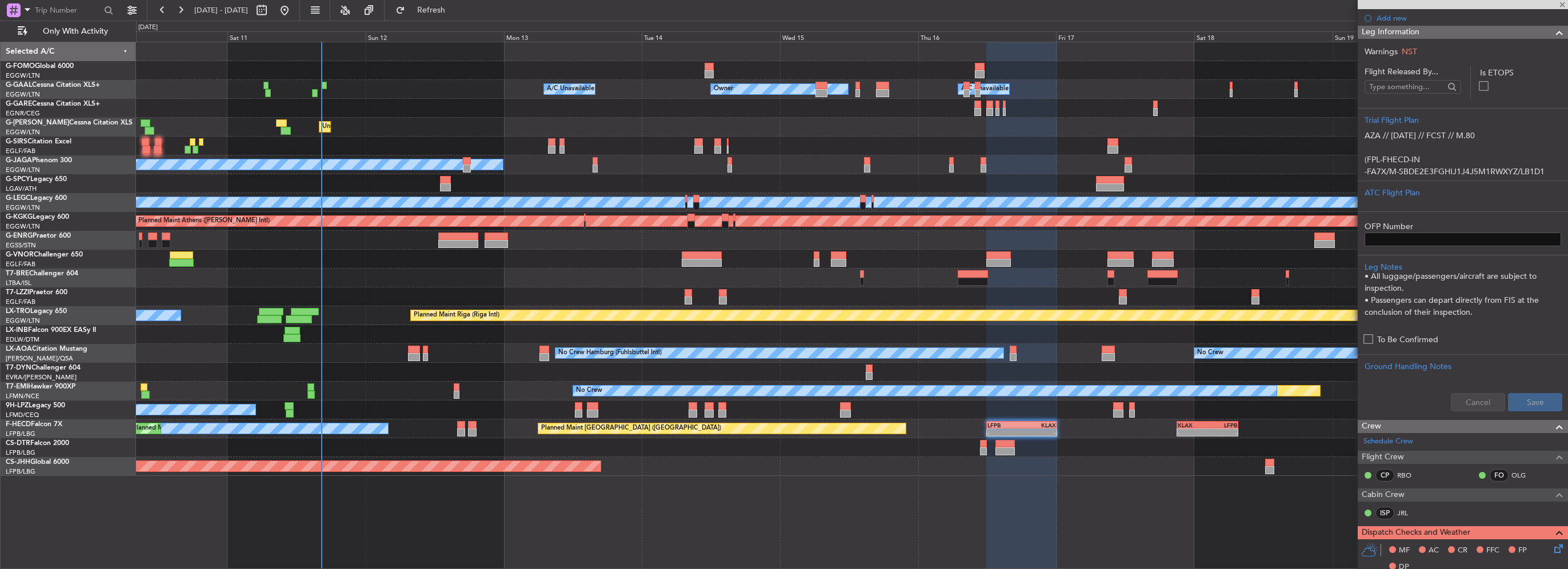
type input "+00:05"
type input "3"
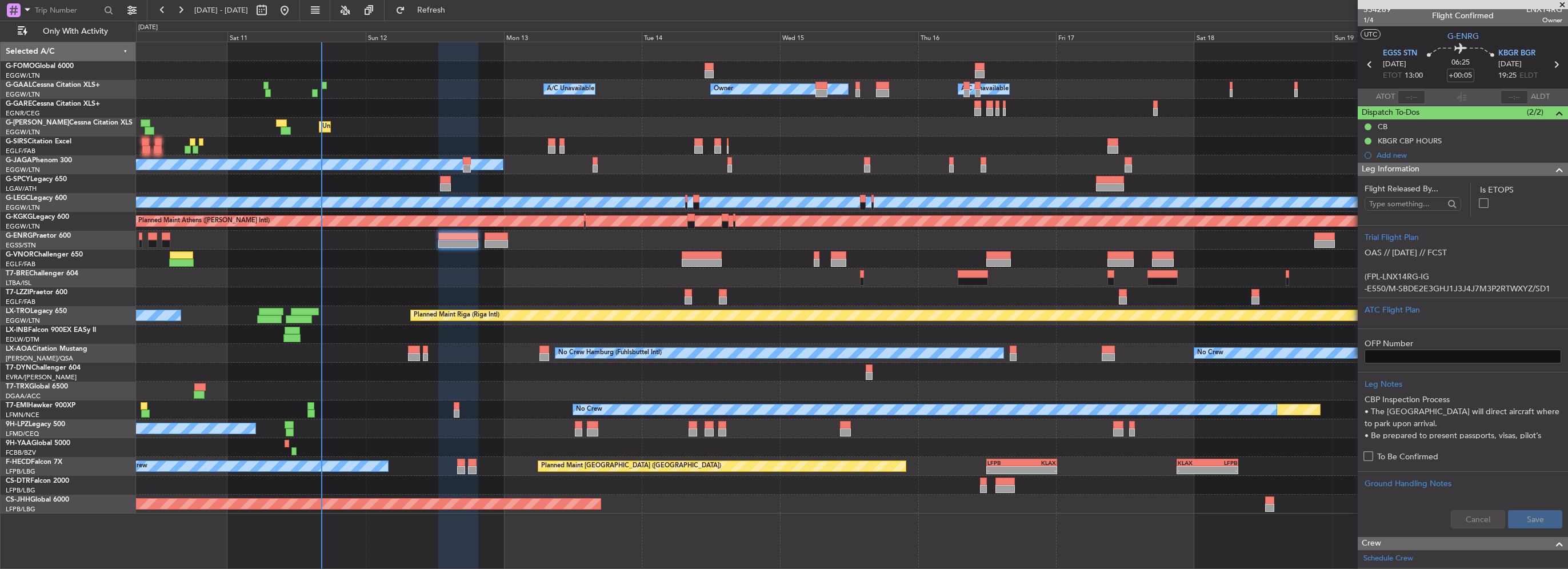
scroll to position [0, 0]
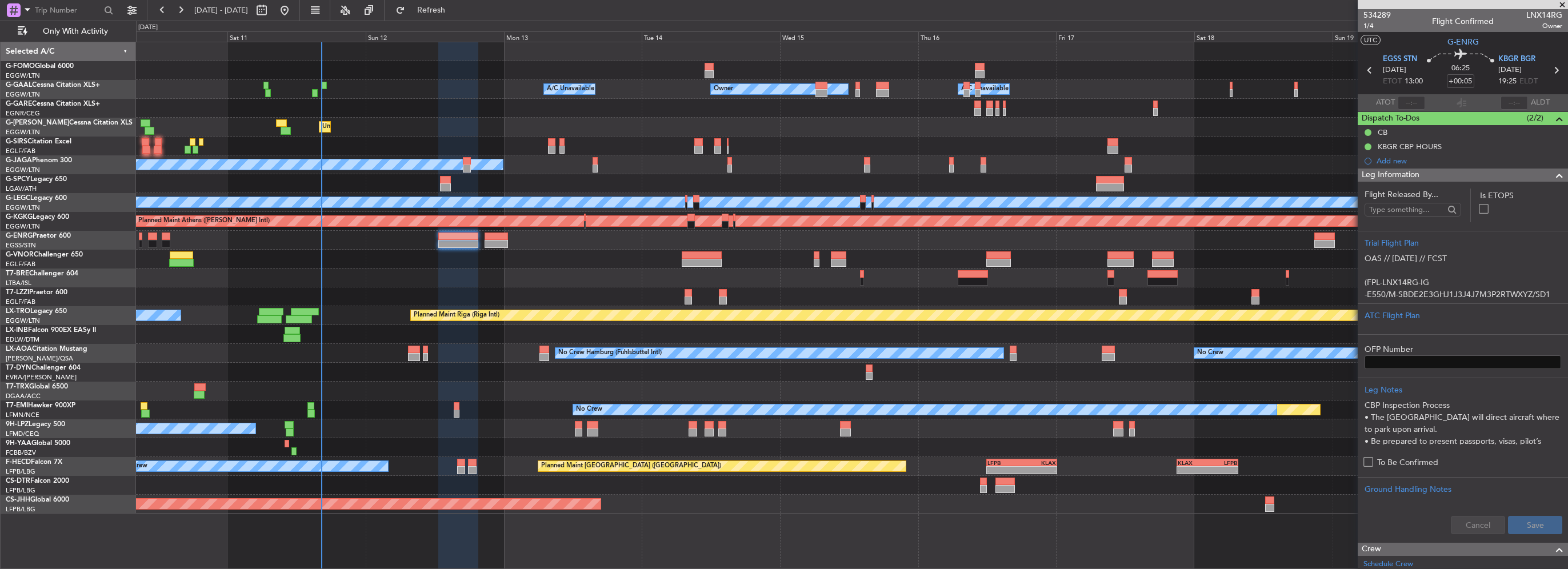
click at [1553, 171] on span at bounding box center [1559, 175] width 14 height 14
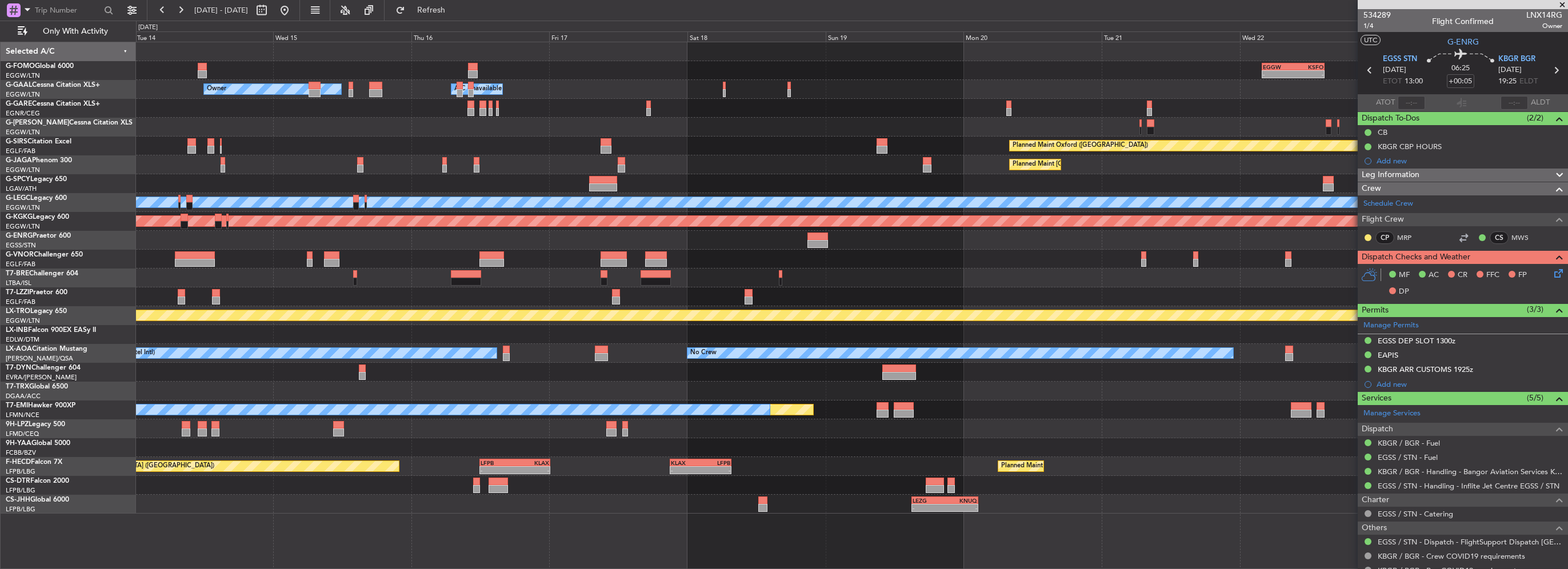
click at [557, 402] on div "EGGW 03:55 Z KSFO 14:45 Z - - - - KSFO 22:15 Z EGGW 08:00 Z Owner Owner A/C Una…" at bounding box center [852, 278] width 1432 height 471
